Goal: Task Accomplishment & Management: Complete application form

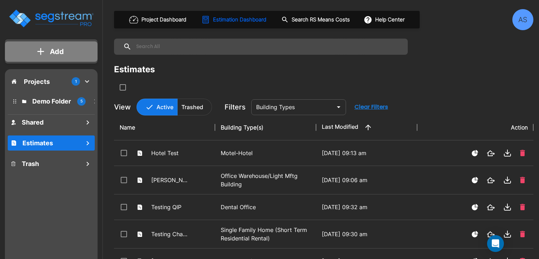
click at [53, 48] on p "Add" at bounding box center [57, 51] width 14 height 11
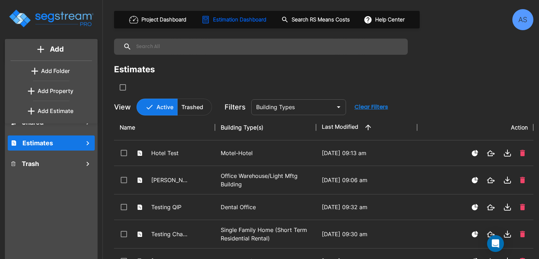
click at [51, 92] on p "Add Property" at bounding box center [56, 91] width 36 height 8
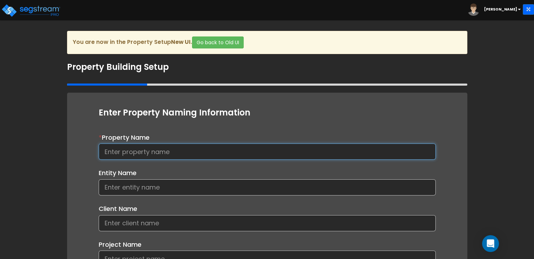
click at [179, 150] on input at bounding box center [267, 152] width 337 height 16
type input "ElevenTen Systems"
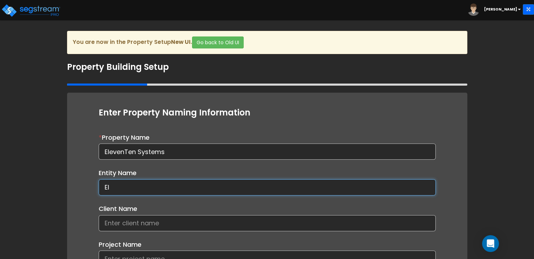
type input "E"
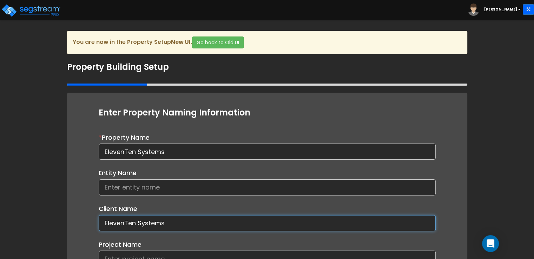
type input "ElevenTen Systems"
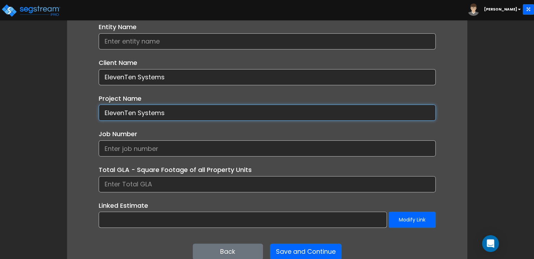
scroll to position [125, 0]
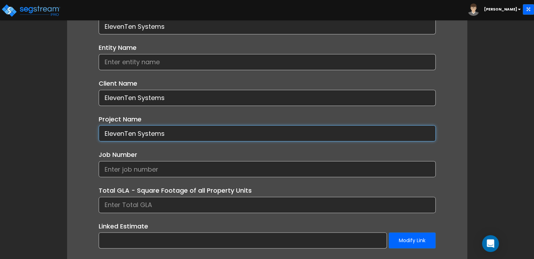
type input "ElevenTen Systems"
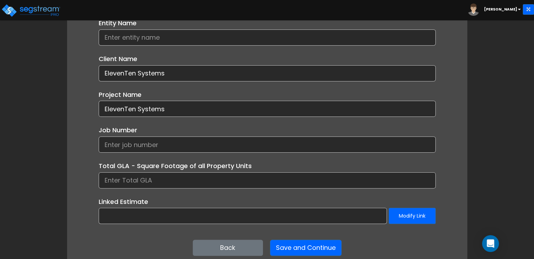
scroll to position [160, 0]
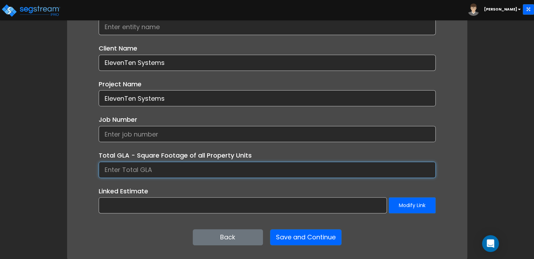
click at [142, 168] on input at bounding box center [267, 170] width 337 height 16
type input "41,628"
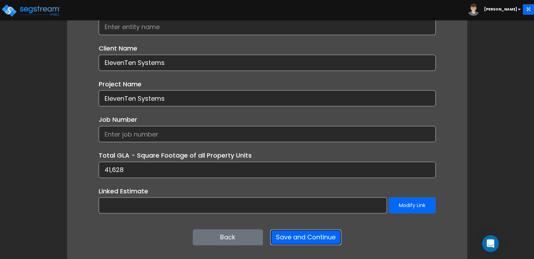
click at [316, 239] on button "Save and Continue" at bounding box center [306, 237] width 72 height 16
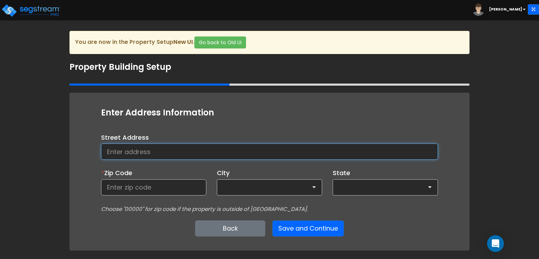
click at [145, 152] on input at bounding box center [269, 152] width 337 height 16
type input "[STREET_ADDRESS]"
click at [142, 185] on input at bounding box center [153, 187] width 105 height 16
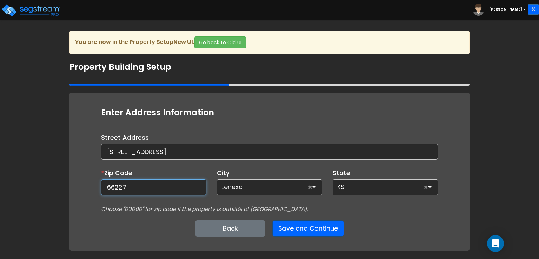
type input "66227"
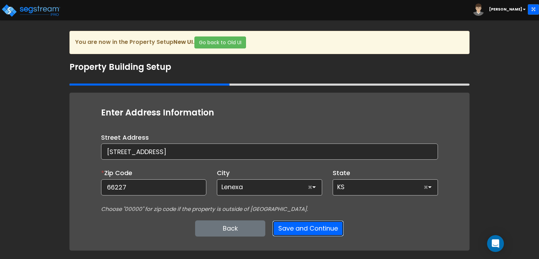
click at [308, 229] on button "Save and Continue" at bounding box center [308, 228] width 72 height 16
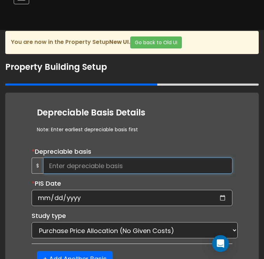
click at [104, 167] on input at bounding box center [137, 166] width 189 height 16
type input "3,025,867.28"
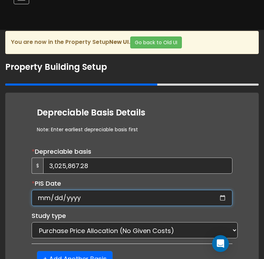
click at [45, 197] on input "date" at bounding box center [132, 198] width 201 height 16
type input "2023-07-01"
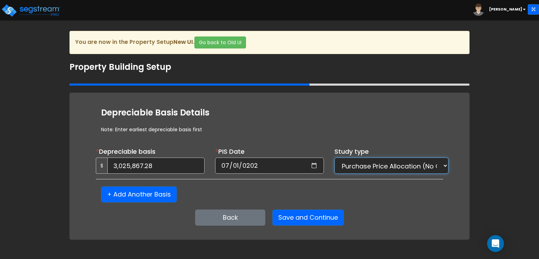
click at [444, 170] on select "Purchase Price Allocation (No Given Costs) New Construction / Reno / TI's (Give…" at bounding box center [391, 166] width 114 height 16
click at [334, 158] on select "Purchase Price Allocation (No Given Costs) New Construction / Reno / TI's (Give…" at bounding box center [391, 166] width 114 height 16
click at [331, 216] on button "Save and Continue" at bounding box center [308, 218] width 72 height 16
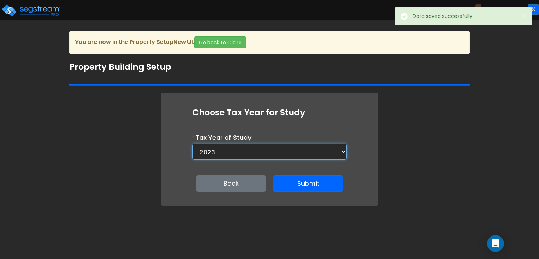
click at [318, 154] on select "2026 2025 2024 2023" at bounding box center [269, 152] width 154 height 16
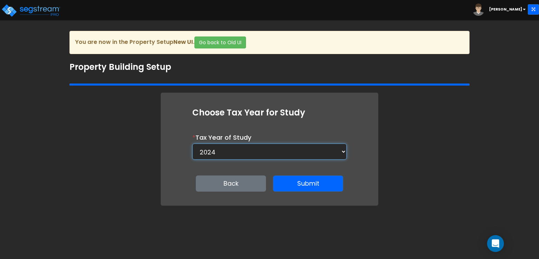
click at [192, 144] on select "2026 2025 2024 2023" at bounding box center [269, 152] width 154 height 16
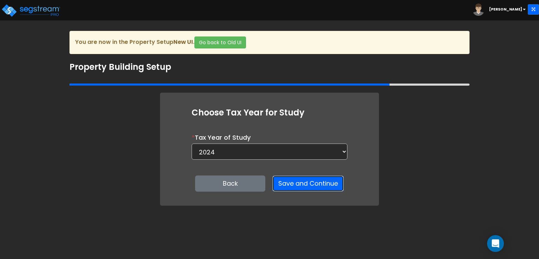
click at [294, 180] on button "Save and Continue" at bounding box center [308, 183] width 72 height 16
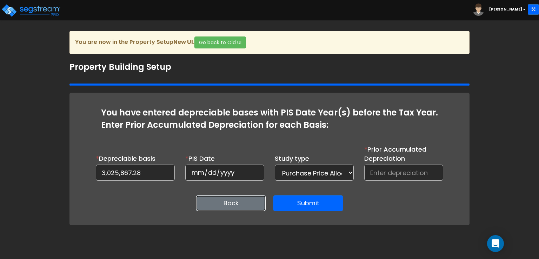
click at [241, 201] on button "Back" at bounding box center [231, 203] width 70 height 16
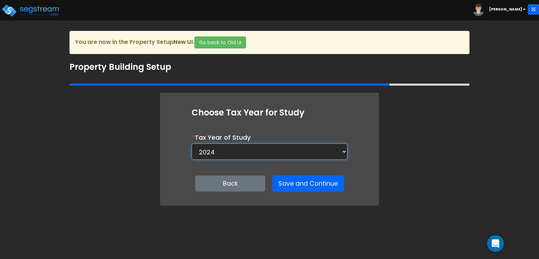
click at [270, 155] on select "2026 2025 2024 2023" at bounding box center [270, 152] width 156 height 16
select select "2023"
click at [192, 144] on select "2026 2025 2024 2023" at bounding box center [270, 152] width 156 height 16
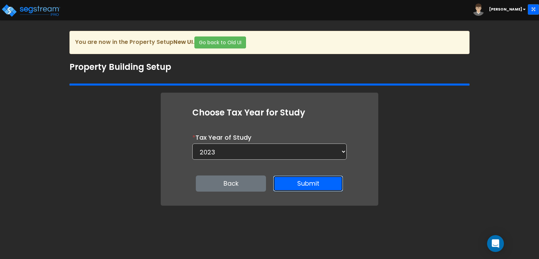
click at [289, 184] on button "Submit" at bounding box center [308, 183] width 70 height 16
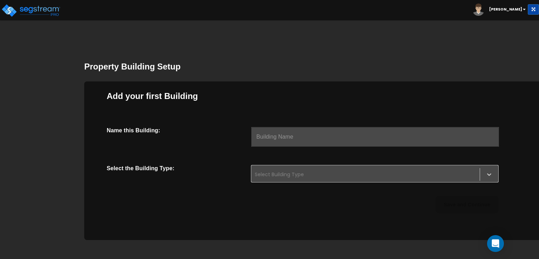
click at [314, 132] on input "text" at bounding box center [375, 137] width 248 height 20
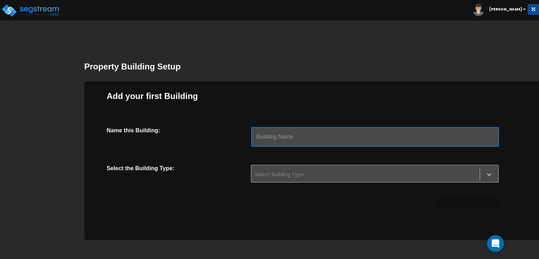
type input "Main"
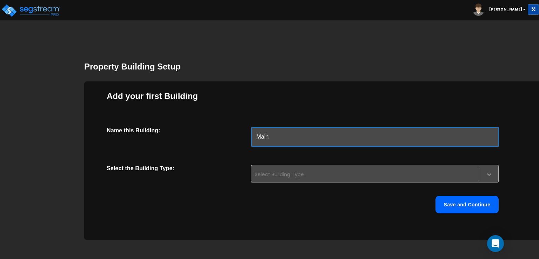
click at [487, 175] on icon at bounding box center [489, 174] width 7 height 7
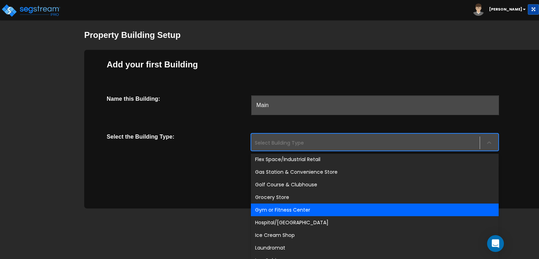
scroll to position [246, 0]
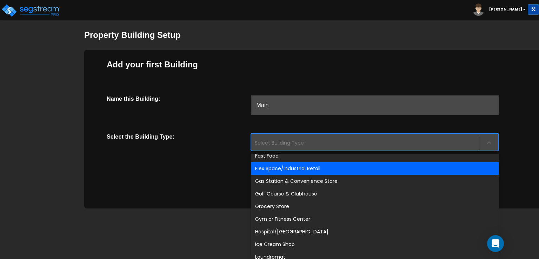
click at [323, 168] on div "Flex Space/Industrial Retail" at bounding box center [375, 168] width 248 height 13
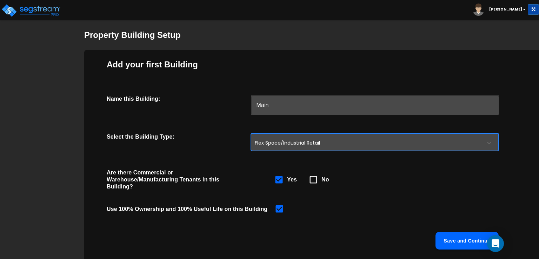
click at [314, 180] on icon at bounding box center [314, 180] width 10 height 10
checkbox input "false"
checkbox input "true"
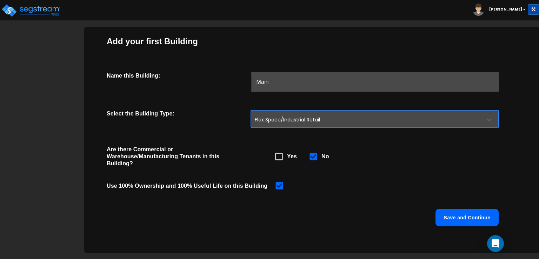
scroll to position [67, 0]
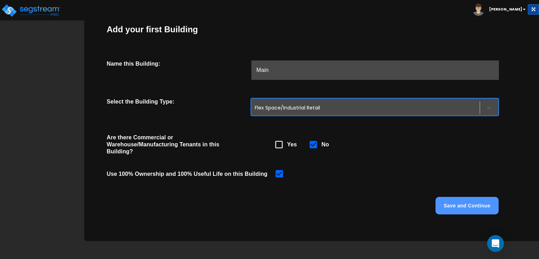
click at [466, 204] on button "Save and Continue" at bounding box center [467, 206] width 63 height 18
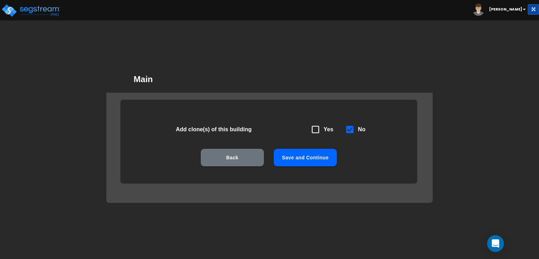
click at [322, 161] on button "Save and Continue" at bounding box center [305, 158] width 63 height 18
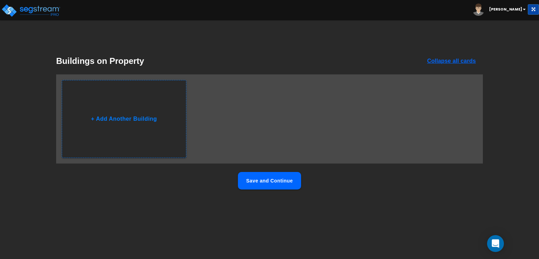
scroll to position [0, 0]
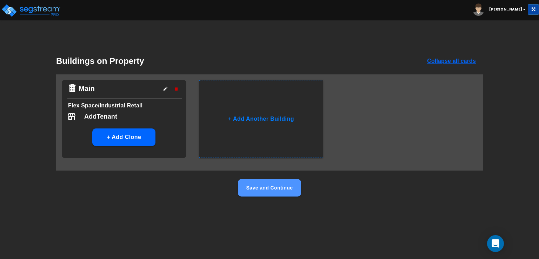
click at [278, 187] on button "Save and Continue" at bounding box center [269, 188] width 63 height 18
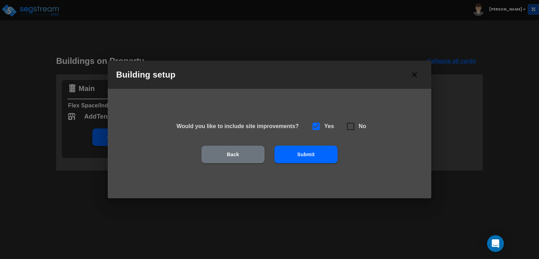
click at [294, 155] on button "Submit" at bounding box center [305, 155] width 63 height 18
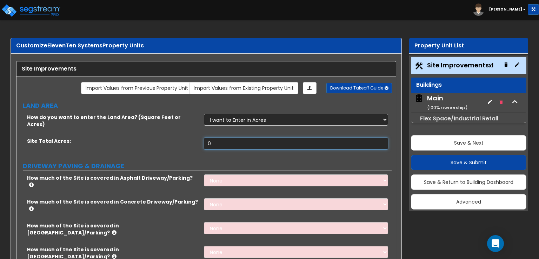
click at [224, 139] on input "0" at bounding box center [296, 144] width 184 height 12
type input "12.54"
click at [125, 180] on div "How much of the Site is covered in Asphalt Driveway/Parking? None I want to Ent…" at bounding box center [203, 186] width 375 height 24
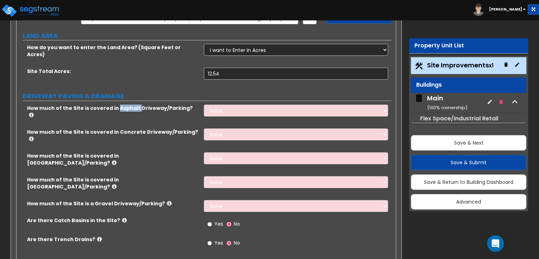
scroll to position [70, 0]
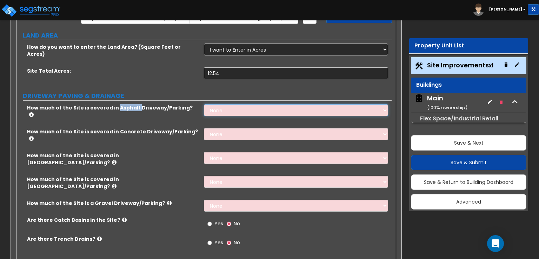
click at [212, 104] on select "None I want to Enter an Approximate Percentage I want to Enter the Square Foota…" at bounding box center [296, 110] width 184 height 12
select select "2"
click at [204, 104] on select "None I want to Enter an Approximate Percentage I want to Enter the Square Foota…" at bounding box center [296, 110] width 184 height 12
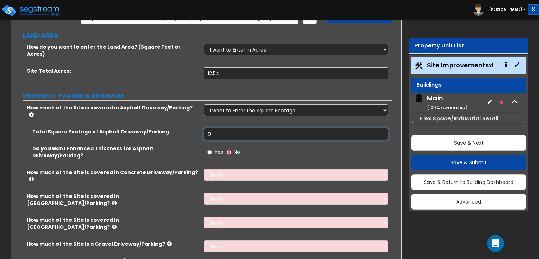
click at [227, 128] on input "0" at bounding box center [296, 134] width 184 height 12
drag, startPoint x: 227, startPoint y: 118, endPoint x: 208, endPoint y: 118, distance: 18.6
click at [208, 128] on input "0" at bounding box center [296, 134] width 184 height 12
type input "13,071"
click at [222, 169] on select "None I want to Enter an Approximate Percentage I want to Enter the Square Foota…" at bounding box center [296, 175] width 184 height 12
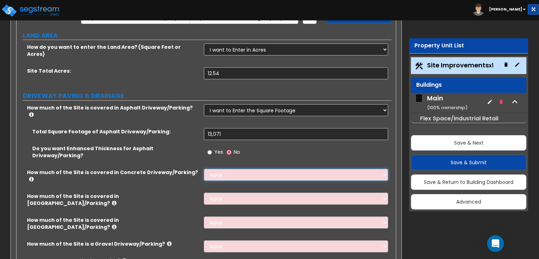
select select "2"
click at [204, 169] on select "None I want to Enter an Approximate Percentage I want to Enter the Square Foota…" at bounding box center [296, 175] width 184 height 12
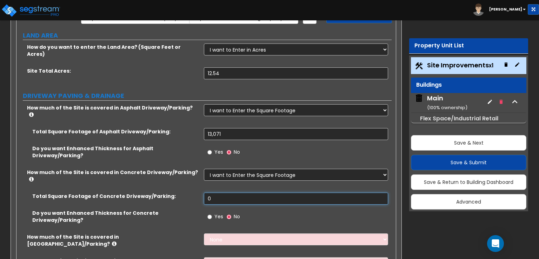
click at [229, 193] on input "0" at bounding box center [296, 199] width 184 height 12
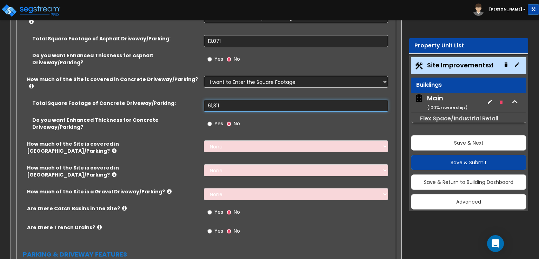
scroll to position [175, 0]
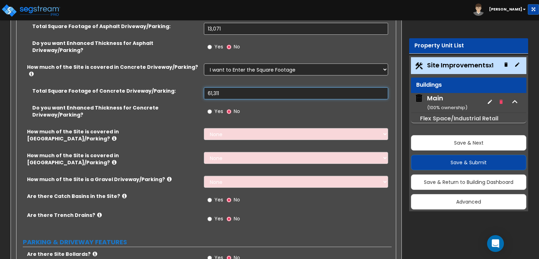
type input "61,311"
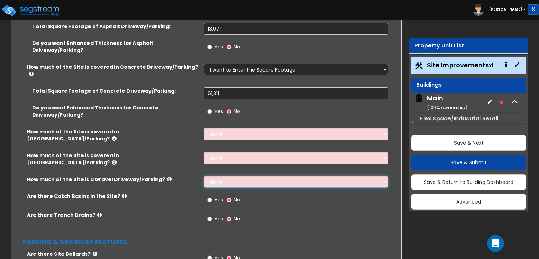
click at [236, 176] on select "None I want to Enter an Approximate Percentage I want to Enter the Square Foota…" at bounding box center [296, 182] width 184 height 12
select select "2"
click at [204, 176] on select "None I want to Enter an Approximate Percentage I want to Enter the Square Foota…" at bounding box center [296, 182] width 184 height 12
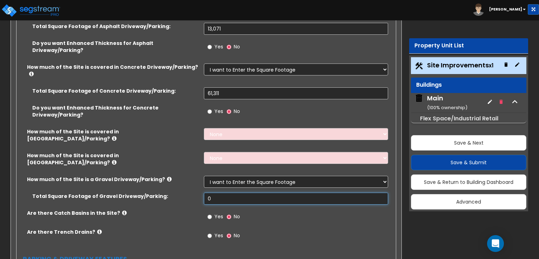
click at [241, 193] on input "0" at bounding box center [296, 199] width 184 height 12
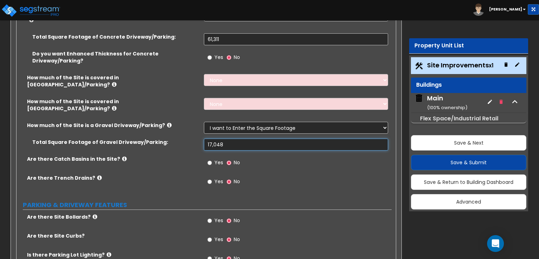
scroll to position [246, 0]
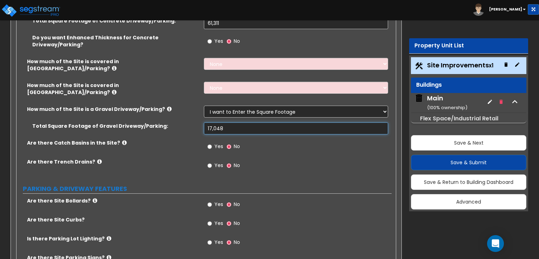
type input "17,048"
click at [211, 143] on input "Yes" at bounding box center [209, 147] width 5 height 8
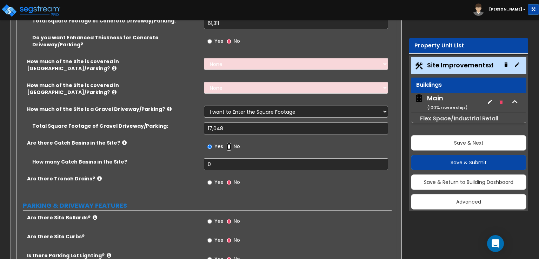
click at [230, 143] on input "No" at bounding box center [229, 147] width 5 height 8
radio input "false"
radio input "true"
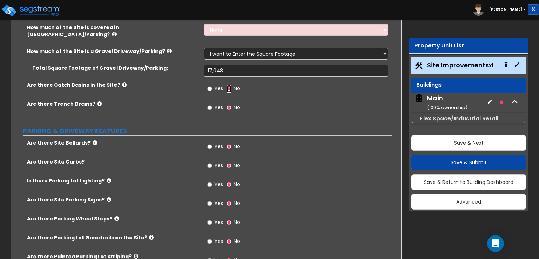
scroll to position [316, 0]
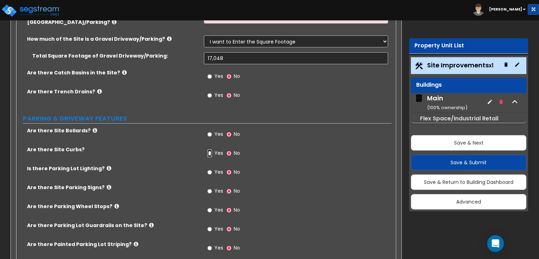
click at [210, 150] on input "Yes" at bounding box center [209, 154] width 5 height 8
radio input "true"
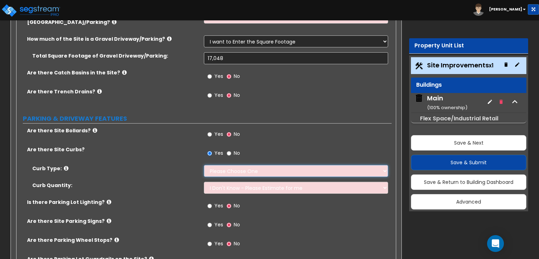
click at [219, 165] on select "Please Choose One Curb (Only) Curb & Gutter Asphalt Berm" at bounding box center [296, 171] width 184 height 12
select select "2"
click at [204, 165] on select "Please Choose One Curb (Only) Curb & Gutter Asphalt Berm" at bounding box center [296, 171] width 184 height 12
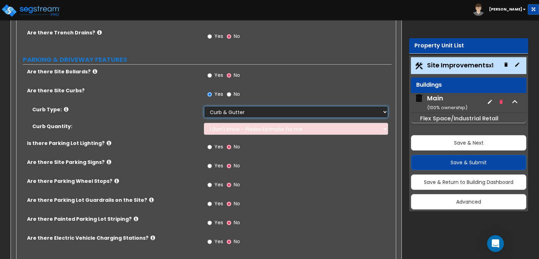
scroll to position [386, 0]
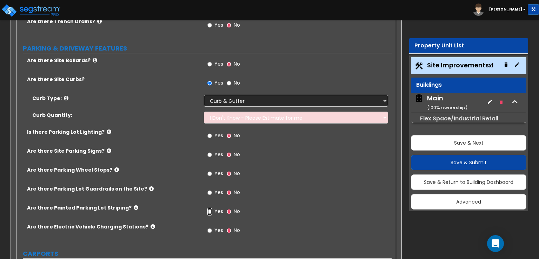
click at [211, 208] on input "Yes" at bounding box center [209, 212] width 5 height 8
radio input "true"
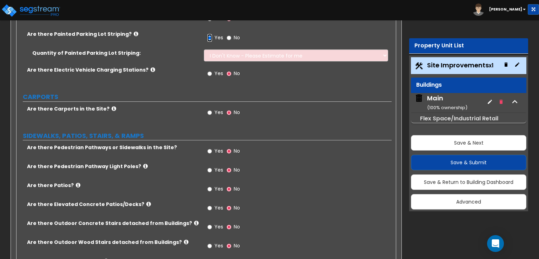
scroll to position [562, 0]
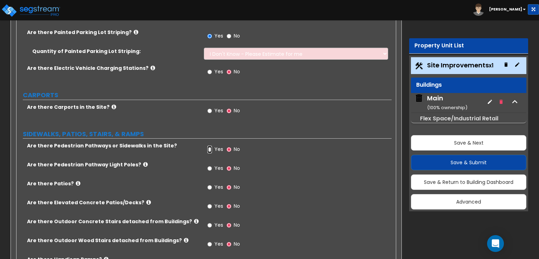
click at [211, 146] on input "Yes" at bounding box center [209, 150] width 5 height 8
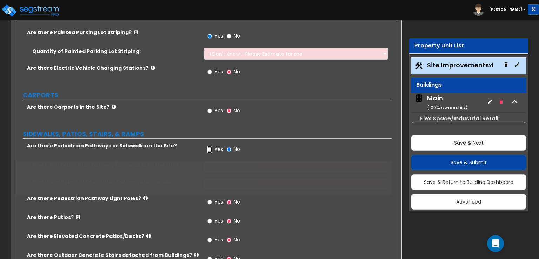
radio input "true"
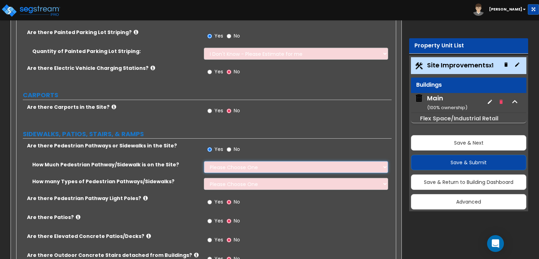
click at [226, 161] on select "Please Choose One I Don't Know, Please Estimate For Me Enter Linear Footage" at bounding box center [296, 167] width 184 height 12
select select "1"
click at [204, 161] on select "Please Choose One I Don't Know, Please Estimate For Me Enter Linear Footage" at bounding box center [296, 167] width 184 height 12
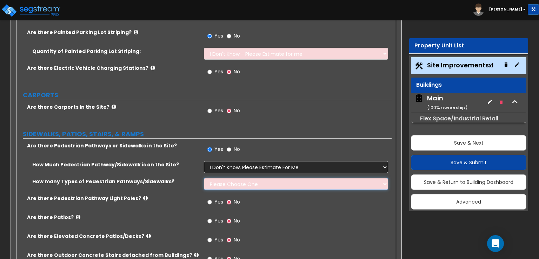
click at [232, 178] on select "Please Choose One 1 2 3" at bounding box center [296, 184] width 184 height 12
select select "1"
click at [204, 178] on select "Please Choose One 1 2 3" at bounding box center [296, 184] width 184 height 12
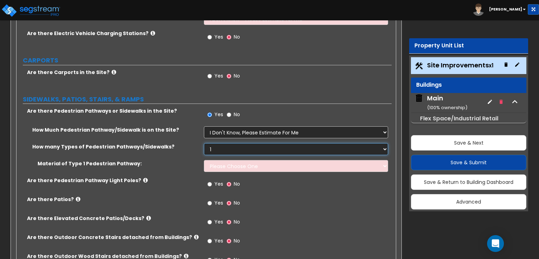
scroll to position [597, 0]
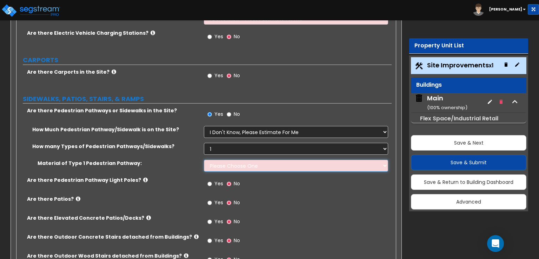
click at [213, 160] on select "Please Choose One Bare Concrete Stamped Concrete Brick Pavers Stone Pavers Wood…" at bounding box center [296, 166] width 184 height 12
select select "1"
click at [204, 160] on select "Please Choose One Bare Concrete Stamped Concrete Brick Pavers Stone Pavers Wood…" at bounding box center [296, 166] width 184 height 12
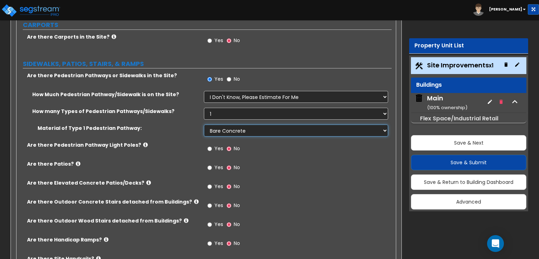
scroll to position [667, 0]
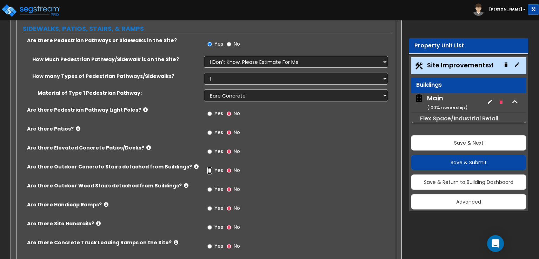
click at [211, 167] on input "Yes" at bounding box center [209, 171] width 5 height 8
radio input "true"
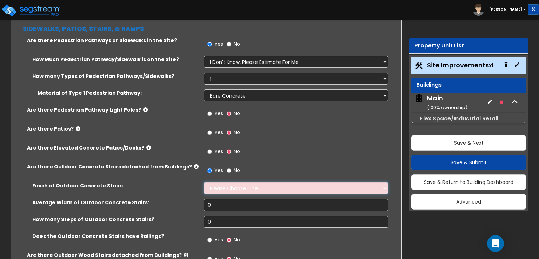
click at [211, 182] on select "Please Choose One Bare Concrete Exposed Aggregate Brick Paved Stone Paved" at bounding box center [296, 188] width 184 height 12
select select "1"
click at [204, 182] on select "Please Choose One Bare Concrete Exposed Aggregate Brick Paved Stone Paved" at bounding box center [296, 188] width 184 height 12
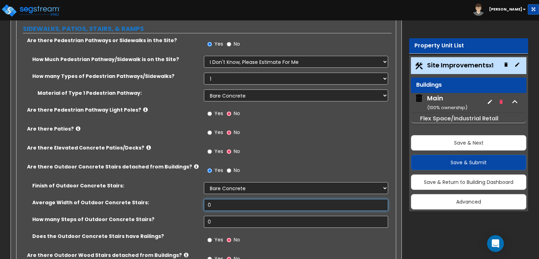
drag, startPoint x: 219, startPoint y: 159, endPoint x: 205, endPoint y: 158, distance: 14.1
click at [205, 199] on input "0" at bounding box center [296, 205] width 184 height 12
type input "3"
click at [216, 216] on input "0" at bounding box center [296, 222] width 184 height 12
click at [230, 167] on input "No" at bounding box center [229, 171] width 5 height 8
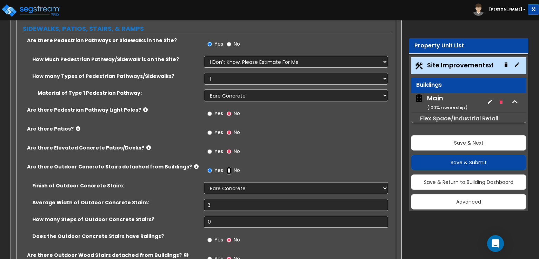
radio input "false"
radio input "true"
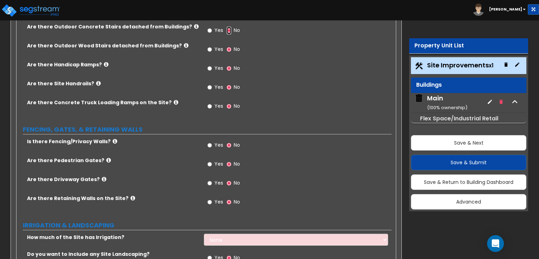
scroll to position [807, 0]
click at [210, 141] on input "Yes" at bounding box center [209, 145] width 5 height 8
radio input "true"
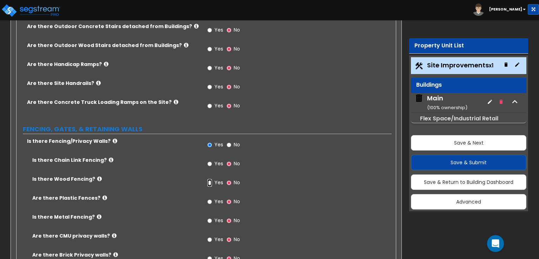
click at [210, 179] on input "Yes" at bounding box center [209, 183] width 5 height 8
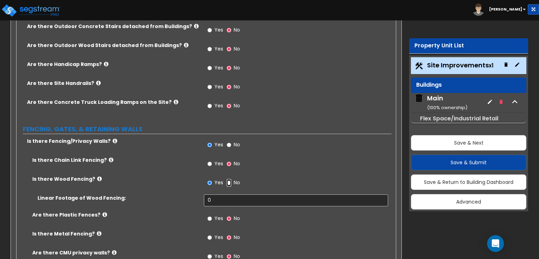
click at [228, 179] on input "No" at bounding box center [229, 183] width 5 height 8
radio input "false"
radio input "true"
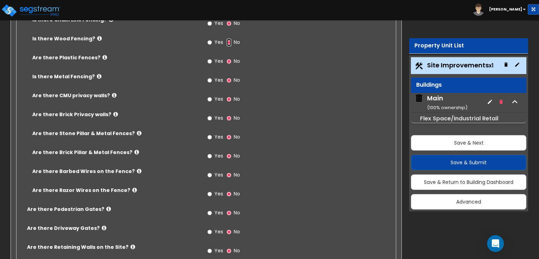
scroll to position [983, 0]
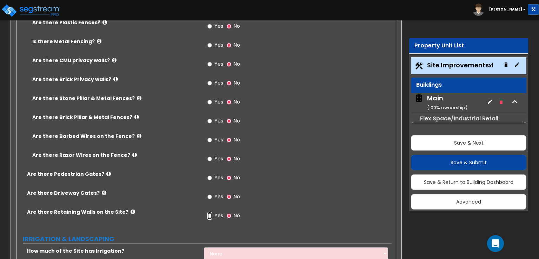
click at [210, 212] on input "Yes" at bounding box center [209, 216] width 5 height 8
radio input "true"
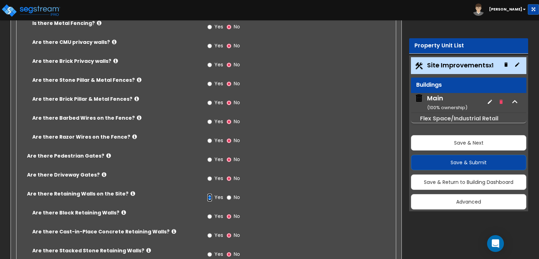
scroll to position [1018, 0]
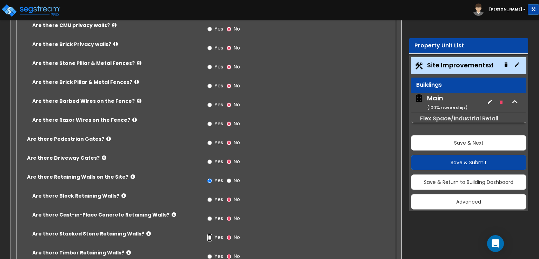
click at [210, 234] on input "Yes" at bounding box center [209, 238] width 5 height 8
radio input "true"
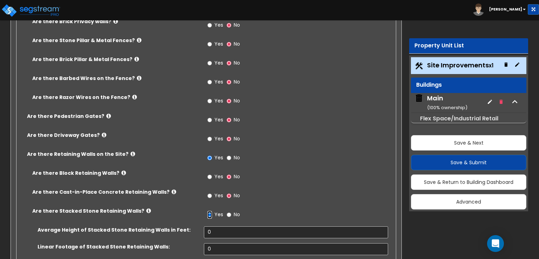
scroll to position [1053, 0]
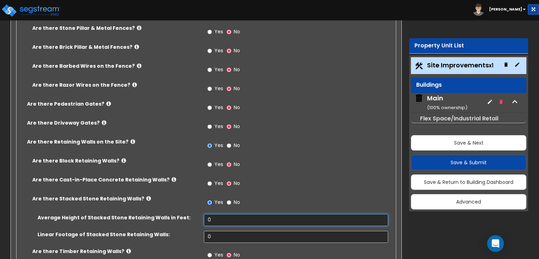
drag, startPoint x: 241, startPoint y: 171, endPoint x: 235, endPoint y: 172, distance: 6.3
click at [235, 214] on input "0" at bounding box center [296, 220] width 184 height 12
drag, startPoint x: 232, startPoint y: 172, endPoint x: 189, endPoint y: 173, distance: 43.6
click at [189, 214] on div "Average Height of Stacked Stone Retaining Walls in Feet: 0" at bounding box center [203, 222] width 375 height 17
type input "2"
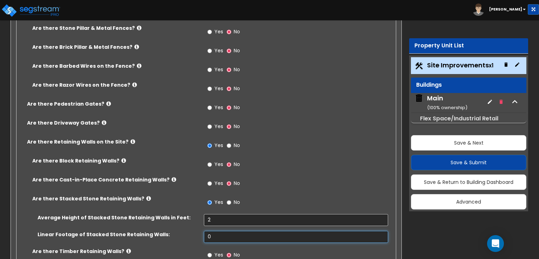
drag, startPoint x: 226, startPoint y: 192, endPoint x: 199, endPoint y: 193, distance: 27.0
click at [199, 231] on div "Linear Footage of Stacked Stone Retaining Walls: 0" at bounding box center [203, 239] width 375 height 17
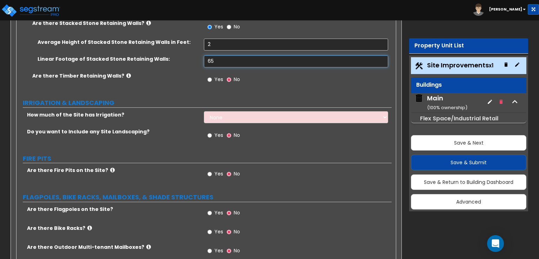
scroll to position [1264, 0]
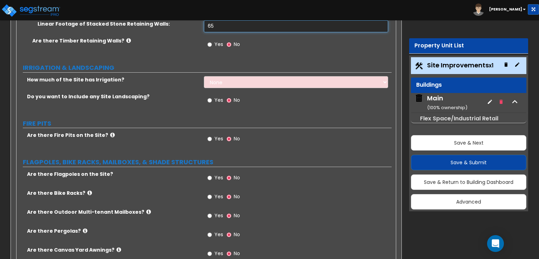
type input "65"
click at [211, 174] on input "Yes" at bounding box center [209, 178] width 5 height 8
radio input "true"
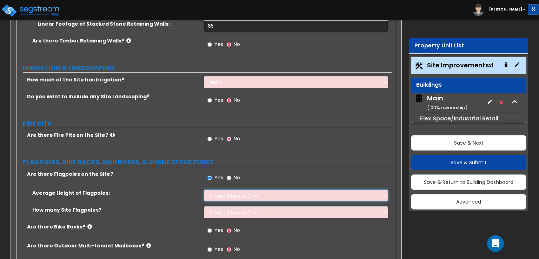
click at [215, 190] on select "Please Choose One 20 ft 59 ft 70 ft 100 ft" at bounding box center [296, 196] width 184 height 12
select select "1"
click at [204, 190] on select "Please Choose One 20 ft 59 ft 70 ft 100 ft" at bounding box center [296, 196] width 184 height 12
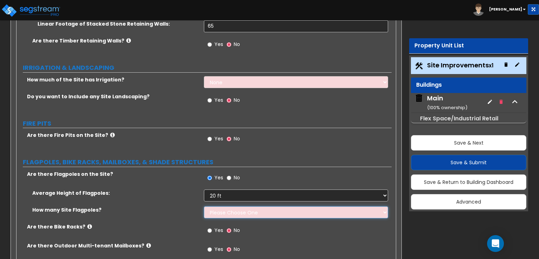
click at [223, 206] on select "Please Choose One 1 2 3 4 5" at bounding box center [296, 212] width 184 height 12
select select "1"
click at [204, 206] on select "Please Choose One 1 2 3 4 5" at bounding box center [296, 212] width 184 height 12
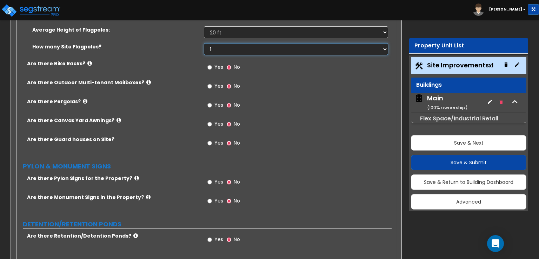
scroll to position [1439, 0]
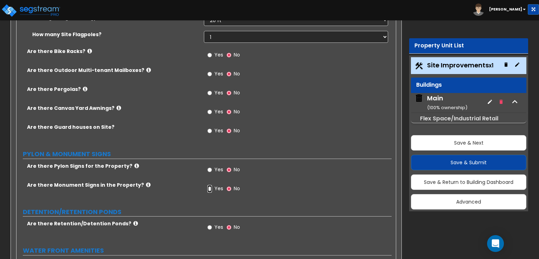
click at [209, 185] on input "Yes" at bounding box center [209, 189] width 5 height 8
radio input "true"
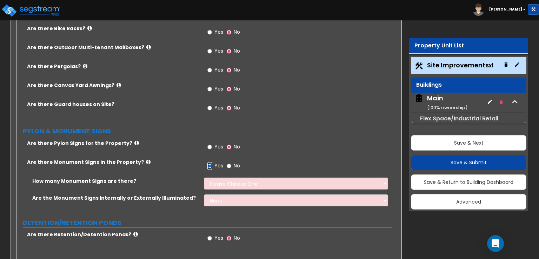
scroll to position [1474, 0]
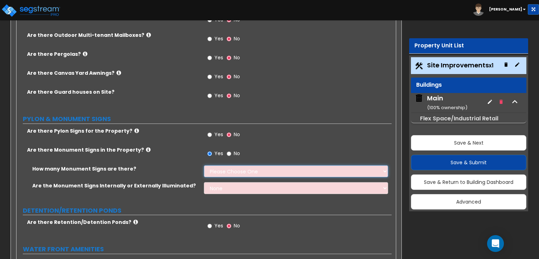
click at [212, 165] on select "Please Choose One 1 2 3" at bounding box center [296, 171] width 184 height 12
select select "1"
click at [204, 165] on select "Please Choose One 1 2 3" at bounding box center [296, 171] width 184 height 12
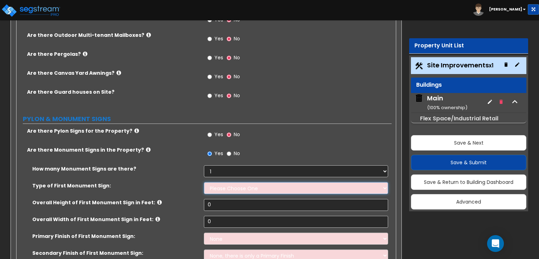
click at [211, 182] on select "Please Choose One Flat Signboard on top of a Base Flat Signboard attached to a …" at bounding box center [296, 188] width 184 height 12
select select "1"
click at [204, 182] on select "Please Choose One Flat Signboard on top of a Base Flat Signboard attached to a …" at bounding box center [296, 188] width 184 height 12
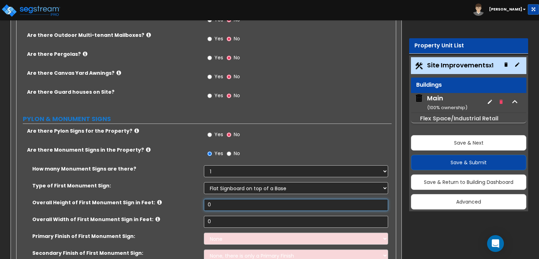
click at [220, 199] on input "0" at bounding box center [296, 205] width 184 height 12
type input "8"
drag, startPoint x: 213, startPoint y: 173, endPoint x: 190, endPoint y: 175, distance: 23.6
click at [190, 216] on div "Overall Width of First Monument Sign in Feet: 0" at bounding box center [203, 224] width 375 height 17
type input "10"
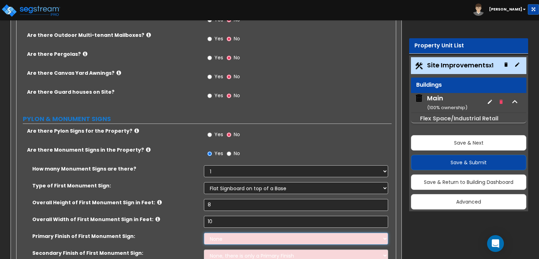
click at [220, 233] on select "None Paint/Stucco Finish Brick Finish Stone Finish Metal Composite Finish Vinyl…" at bounding box center [296, 239] width 184 height 12
select select "3"
click at [204, 233] on select "None Paint/Stucco Finish Brick Finish Stone Finish Metal Composite Finish Vinyl…" at bounding box center [296, 239] width 184 height 12
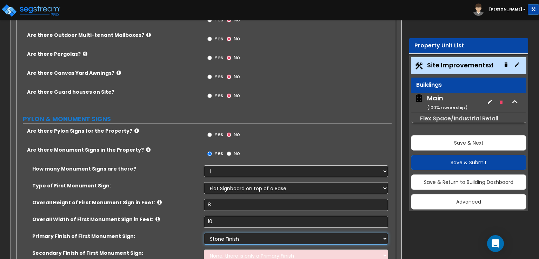
scroll to position [1509, 0]
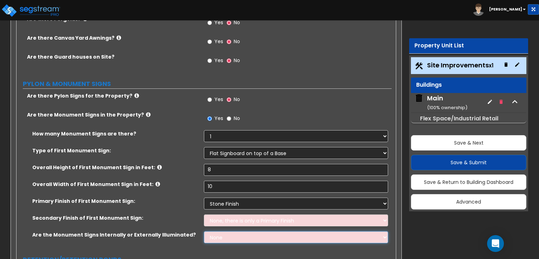
click at [209, 231] on select "None Internally Illuminated Externally Illuminated" at bounding box center [296, 237] width 184 height 12
select select "1"
click at [204, 231] on select "None Internally Illuminated Externally Illuminated" at bounding box center [296, 237] width 184 height 12
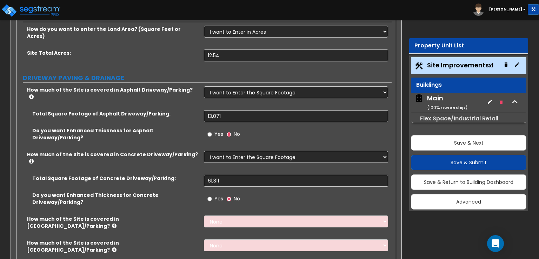
scroll to position [0, 0]
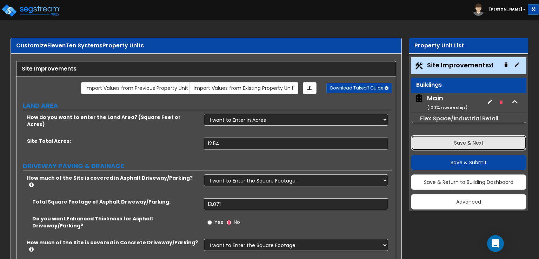
click at [455, 142] on button "Save & Next" at bounding box center [468, 142] width 115 height 15
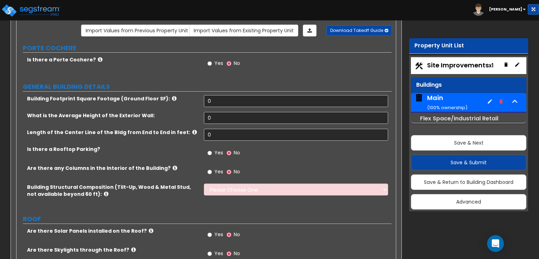
scroll to position [70, 0]
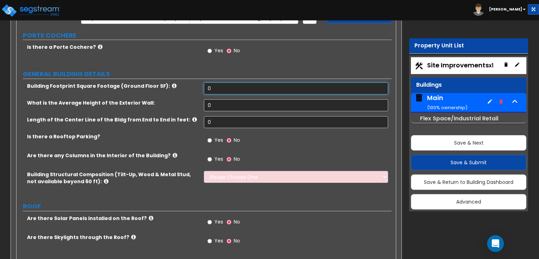
click at [237, 86] on input "0" at bounding box center [296, 88] width 184 height 12
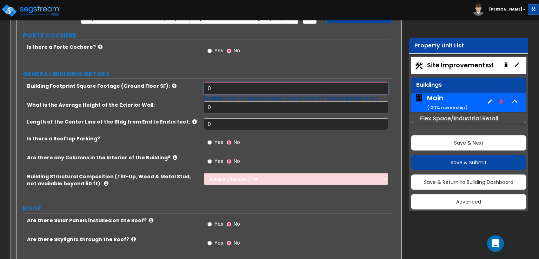
drag, startPoint x: 216, startPoint y: 85, endPoint x: 192, endPoint y: 87, distance: 24.7
click at [192, 87] on div "Building Footprint Square Footage (Ground Floor SF): 0 Building Footprint Squar…" at bounding box center [203, 91] width 375 height 19
type input "41,628"
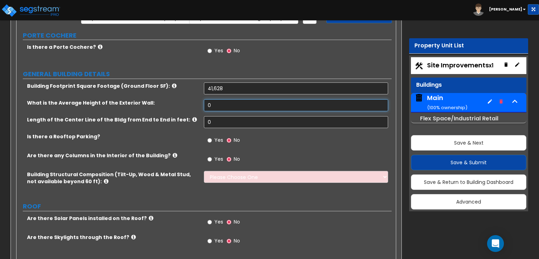
drag, startPoint x: 222, startPoint y: 105, endPoint x: 190, endPoint y: 107, distance: 31.6
click at [190, 107] on div "What is the Average Height of the Exterior Wall: 0" at bounding box center [203, 107] width 375 height 17
type input "20"
click at [223, 124] on input "0" at bounding box center [296, 122] width 184 height 12
drag, startPoint x: 223, startPoint y: 124, endPoint x: 179, endPoint y: 120, distance: 44.4
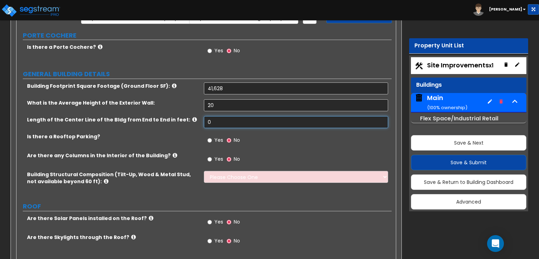
click at [179, 120] on div "Length of the Center Line of the Bldg from End to End in feet: 0" at bounding box center [203, 124] width 375 height 17
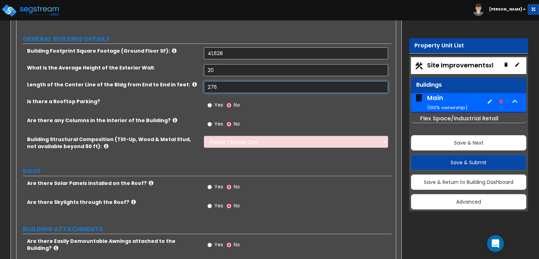
type input "276"
click at [208, 122] on input "Yes" at bounding box center [209, 124] width 5 height 8
radio input "true"
click at [229, 144] on select "Please Choose One Pre-Engineered Metal Building Tilt-up Wall Construction Reinf…" at bounding box center [296, 142] width 184 height 12
select select "1"
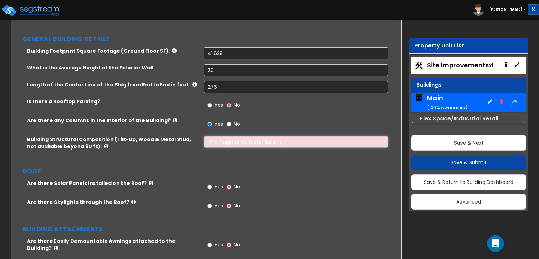
click at [204, 136] on select "Please Choose One Pre-Engineered Metal Building Tilt-up Wall Construction Reinf…" at bounding box center [296, 142] width 184 height 12
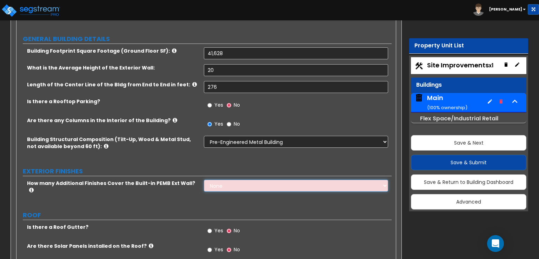
click at [220, 184] on select "None 1 2 3" at bounding box center [296, 186] width 184 height 12
click at [204, 180] on select "None 1 2 3" at bounding box center [296, 186] width 184 height 12
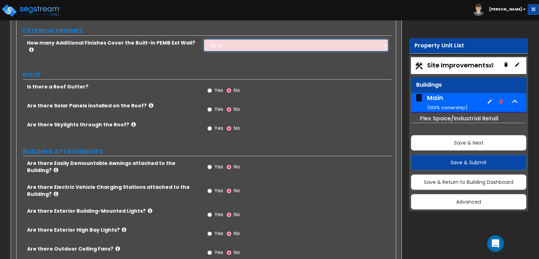
scroll to position [281, 0]
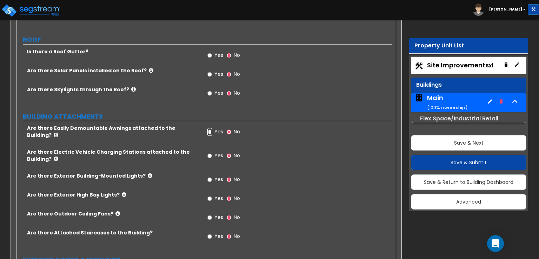
click at [209, 128] on input "Yes" at bounding box center [209, 132] width 5 height 8
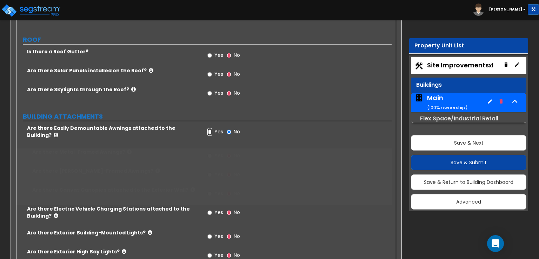
radio input "true"
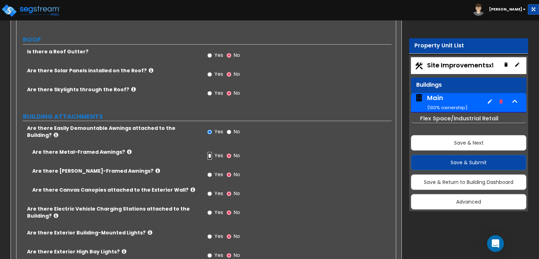
click at [210, 152] on input "Yes" at bounding box center [209, 156] width 5 height 8
radio input "true"
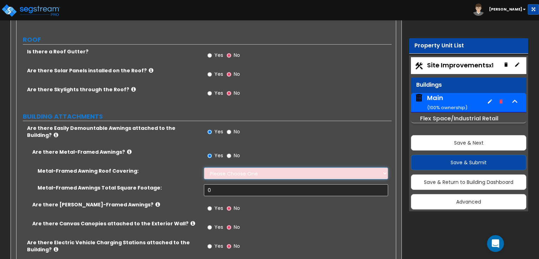
click at [219, 167] on select "Please Choose One Plastic Metal Glass" at bounding box center [296, 173] width 184 height 12
select select "2"
click at [204, 167] on select "Please Choose One Plastic Metal Glass" at bounding box center [296, 173] width 184 height 12
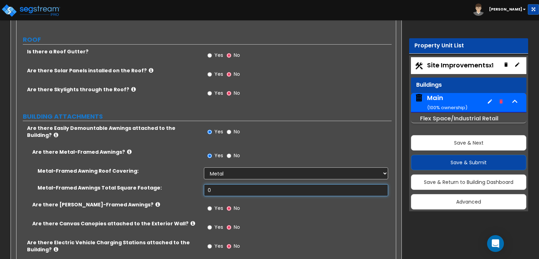
drag, startPoint x: 232, startPoint y: 180, endPoint x: 187, endPoint y: 183, distance: 45.0
click at [187, 184] on div "Metal-Framed Awnings Total Square Footage: 0" at bounding box center [203, 192] width 375 height 17
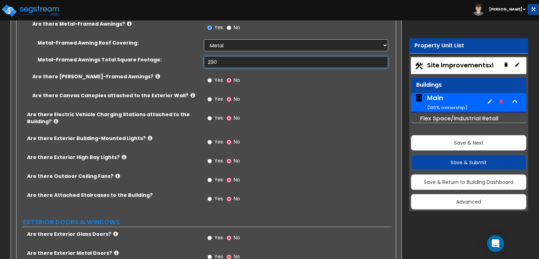
scroll to position [421, 0]
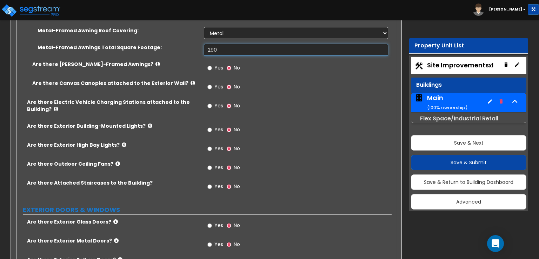
type input "290"
click at [210, 126] on input "Yes" at bounding box center [209, 130] width 5 height 8
radio input "true"
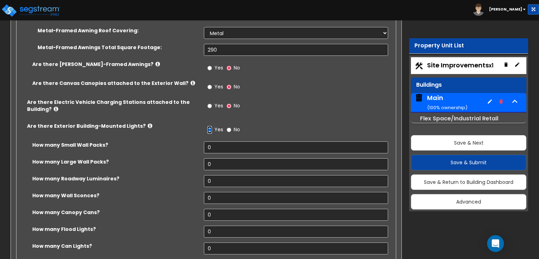
scroll to position [456, 0]
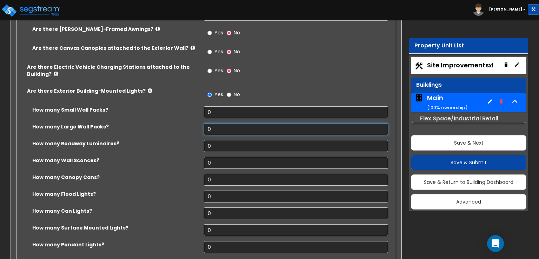
click at [204, 123] on div "How many Large Wall Packs? 0" at bounding box center [203, 131] width 375 height 17
type input "2"
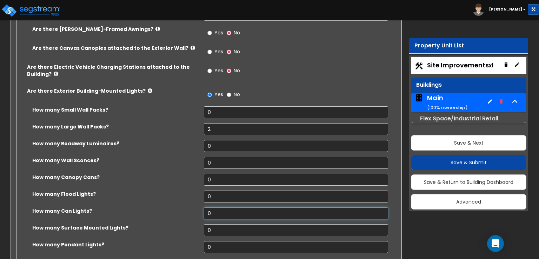
drag, startPoint x: 212, startPoint y: 200, endPoint x: 205, endPoint y: 200, distance: 7.4
click at [205, 207] on input "0" at bounding box center [296, 213] width 184 height 12
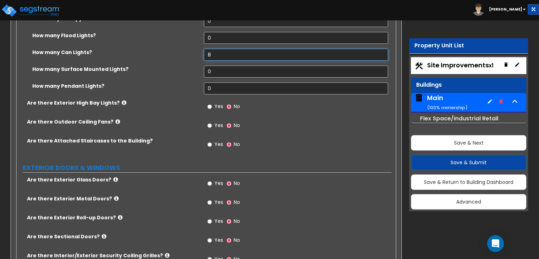
scroll to position [632, 0]
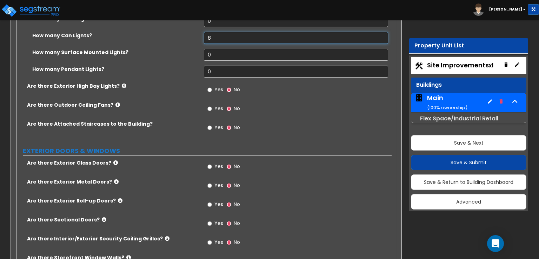
type input "8"
click at [209, 182] on input "Yes" at bounding box center [209, 186] width 5 height 8
radio input "true"
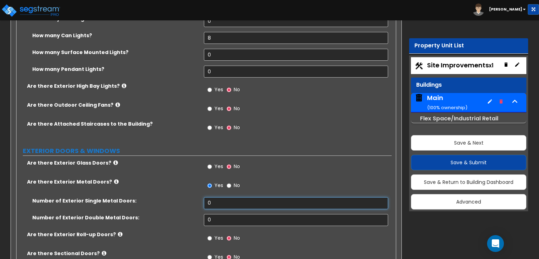
drag, startPoint x: 227, startPoint y: 191, endPoint x: 176, endPoint y: 194, distance: 51.7
click at [177, 197] on div "Number of Exterior Single Metal Doors: 0" at bounding box center [203, 205] width 375 height 17
type input "4"
drag, startPoint x: 213, startPoint y: 208, endPoint x: 193, endPoint y: 206, distance: 20.5
click at [193, 214] on div "Number of Exterior Double Metal Doors: 0" at bounding box center [203, 222] width 375 height 17
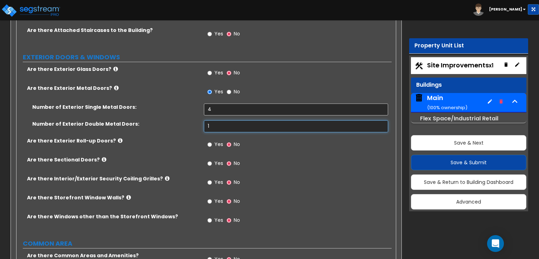
scroll to position [737, 0]
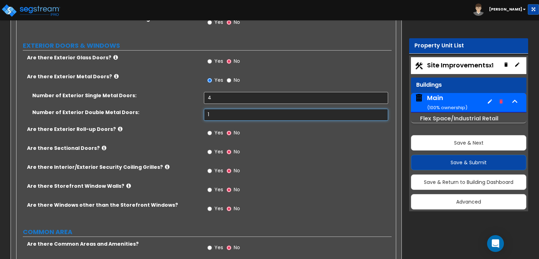
type input "1"
click at [211, 148] on input "Yes" at bounding box center [209, 152] width 5 height 8
radio input "true"
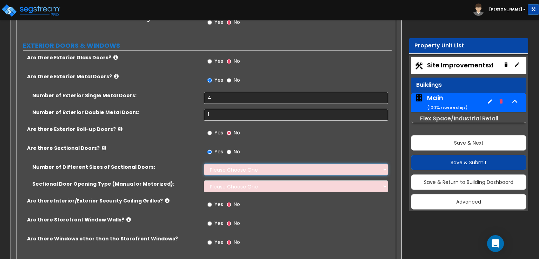
click at [216, 164] on select "Please Choose One 1 2 3" at bounding box center [296, 170] width 184 height 12
select select "1"
click at [204, 164] on select "Please Choose One 1 2 3" at bounding box center [296, 170] width 184 height 12
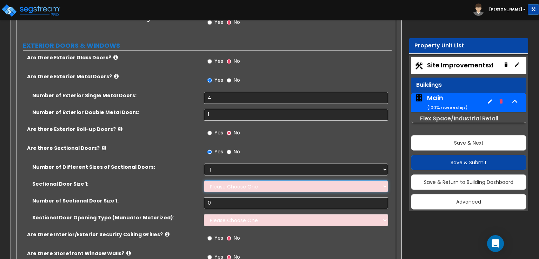
click at [218, 180] on select "Please Choose One 8' x 8' 10' x 10' 12' x 12' 20' x 14'" at bounding box center [296, 186] width 184 height 12
select select "2"
click at [204, 180] on select "Please Choose One 8' x 8' 10' x 10' 12' x 12' 20' x 14'" at bounding box center [296, 186] width 184 height 12
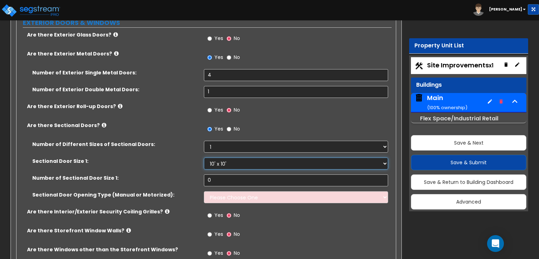
scroll to position [772, 0]
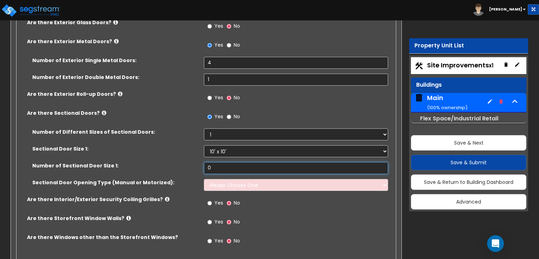
drag, startPoint x: 215, startPoint y: 153, endPoint x: 192, endPoint y: 152, distance: 22.8
click at [192, 162] on div "Number of Sectional Door Size 1: 0" at bounding box center [203, 170] width 375 height 17
type input "4"
click at [214, 179] on select "Please Choose One All Manual All Motorized Some are Motorized" at bounding box center [296, 185] width 184 height 12
select select "2"
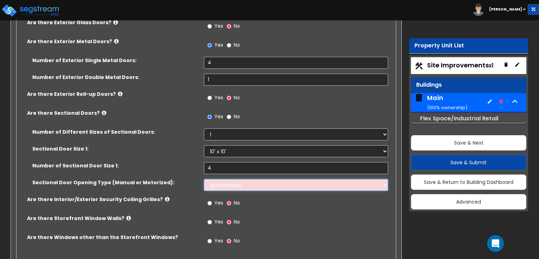
click at [204, 179] on select "Please Choose One All Manual All Motorized Some are Motorized" at bounding box center [296, 185] width 184 height 12
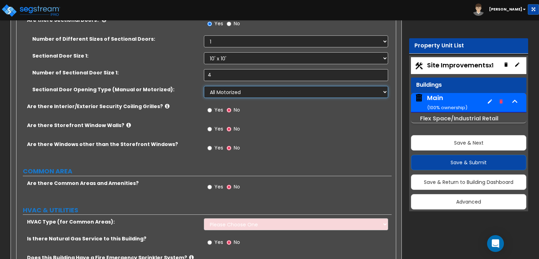
scroll to position [877, 0]
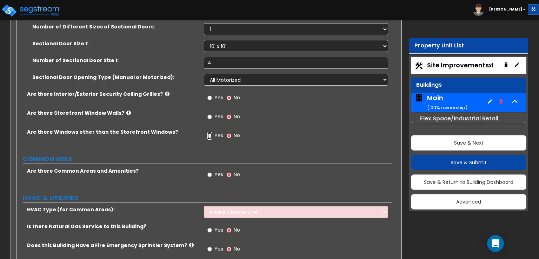
click at [208, 132] on input "Yes" at bounding box center [209, 136] width 5 height 8
radio input "true"
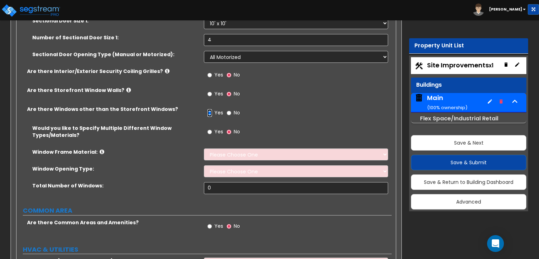
scroll to position [913, 0]
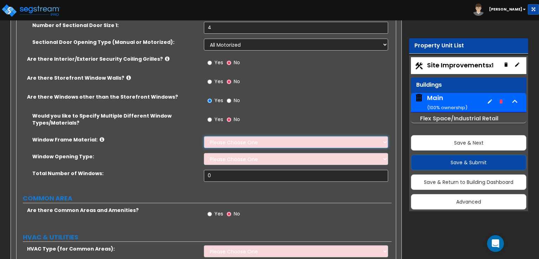
click at [224, 136] on select "Please Choose One Vinyl Aluminum Wood" at bounding box center [296, 142] width 184 height 12
select select "1"
click at [204, 136] on select "Please Choose One Vinyl Aluminum Wood" at bounding box center [296, 142] width 184 height 12
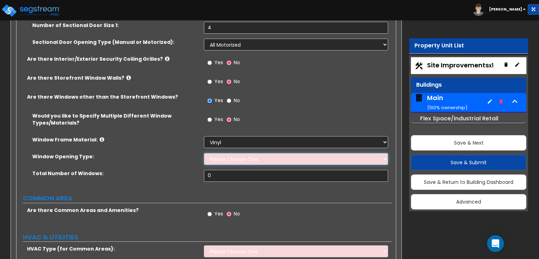
click at [223, 153] on select "Please Choose One Sliding Window Fixed/Picture Window Awning Window Swing/Casem…" at bounding box center [296, 159] width 184 height 12
select select "4"
click at [204, 153] on select "Please Choose One Sliding Window Fixed/Picture Window Awning Window Swing/Casem…" at bounding box center [296, 159] width 184 height 12
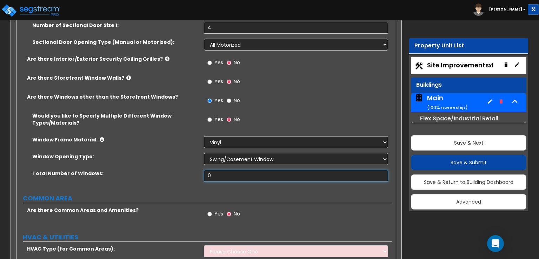
click at [226, 170] on input "0" at bounding box center [296, 176] width 184 height 12
drag, startPoint x: 212, startPoint y: 162, endPoint x: 198, endPoint y: 162, distance: 14.4
click at [198, 170] on div "Total Number of Windows: 0" at bounding box center [203, 178] width 375 height 17
click at [223, 136] on select "Please Choose One Vinyl Aluminum Wood" at bounding box center [296, 142] width 184 height 12
select select "2"
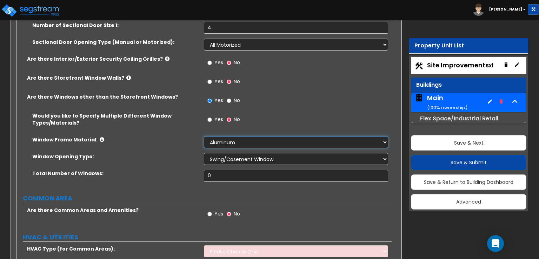
click at [204, 136] on select "Please Choose One Vinyl Aluminum Wood" at bounding box center [296, 142] width 184 height 12
click at [226, 153] on select "Please Choose One Sliding Window Fixed/Picture Window Awning Window Swing/Casem…" at bounding box center [296, 159] width 184 height 12
select select "2"
click at [204, 153] on select "Please Choose One Sliding Window Fixed/Picture Window Awning Window Swing/Casem…" at bounding box center [296, 159] width 184 height 12
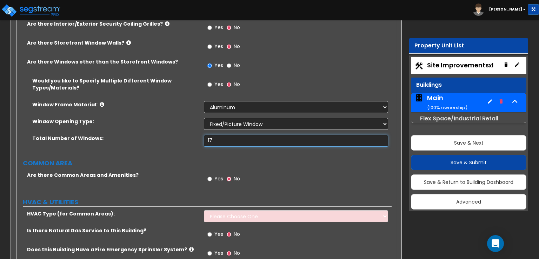
scroll to position [983, 0]
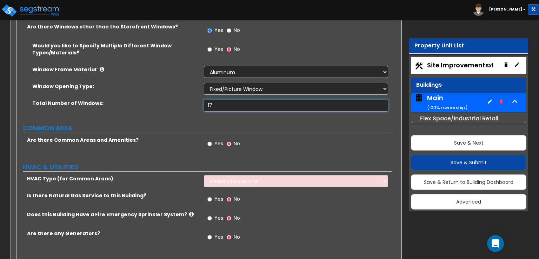
type input "17"
click at [227, 175] on select "Please Choose One Rooftop Unit Furnace-Condenser Forced Air Split Heating/Cooli…" at bounding box center [296, 181] width 184 height 12
click at [177, 179] on div "HVAC Type (for Common Areas): Please Choose One Rooftop Unit Furnace-Condenser …" at bounding box center [203, 183] width 375 height 17
click at [210, 195] on input "Yes" at bounding box center [209, 199] width 5 height 8
radio input "true"
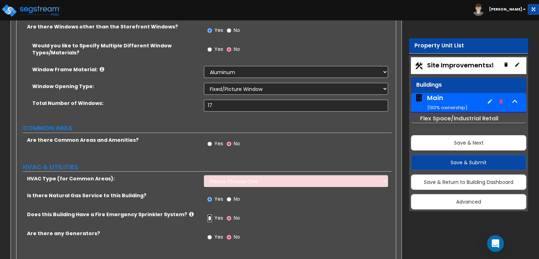
click at [209, 214] on input "Yes" at bounding box center [209, 218] width 5 height 8
radio input "true"
click at [221, 175] on select "Please Choose One Rooftop Unit Furnace-Condenser Forced Air Split Heating/Cooli…" at bounding box center [296, 181] width 184 height 12
click at [204, 175] on select "Please Choose One Rooftop Unit Furnace-Condenser Forced Air Split Heating/Cooli…" at bounding box center [296, 181] width 184 height 12
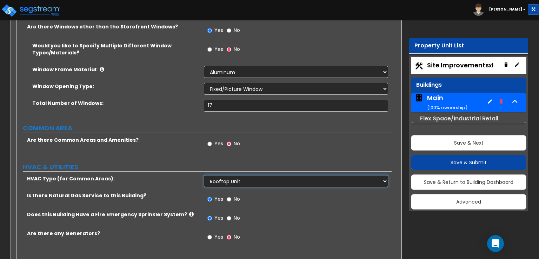
click at [231, 175] on select "Please Choose One Rooftop Unit Furnace-Condenser Forced Air Split Heating/Cooli…" at bounding box center [296, 181] width 184 height 12
select select "0"
click at [204, 175] on select "Please Choose One Rooftop Unit Furnace-Condenser Forced Air Split Heating/Cooli…" at bounding box center [296, 181] width 184 height 12
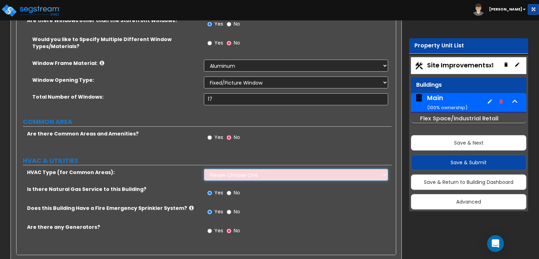
scroll to position [992, 0]
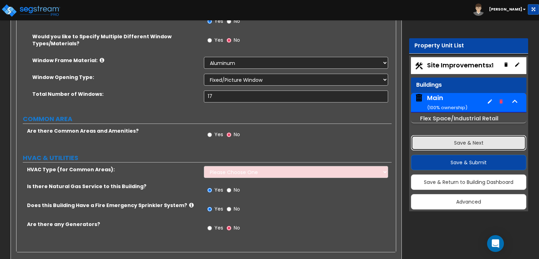
click at [469, 144] on button "Save & Next" at bounding box center [468, 142] width 115 height 15
select select "2"
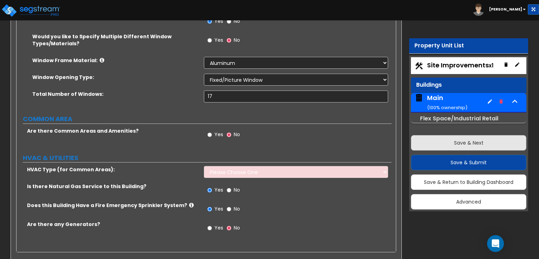
select select "1"
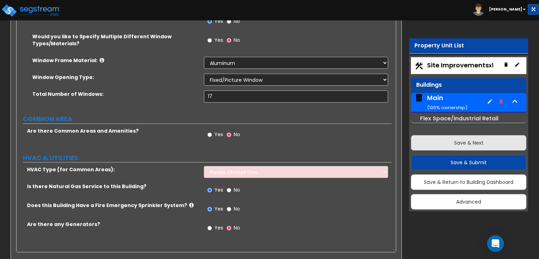
select select "1"
select select "3"
select select "1"
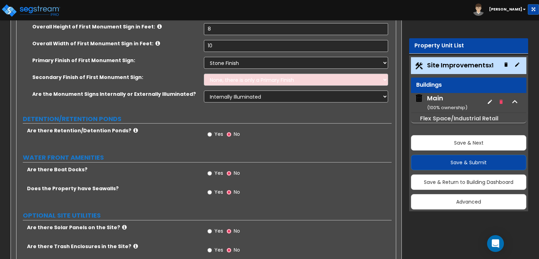
scroll to position [1676, 0]
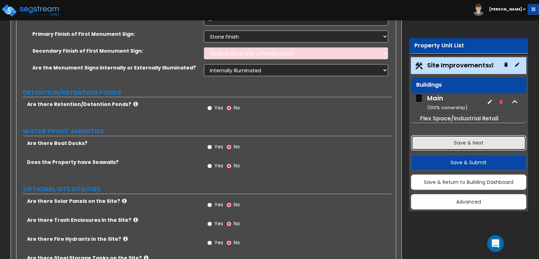
click at [449, 145] on button "Save & Next" at bounding box center [468, 142] width 115 height 15
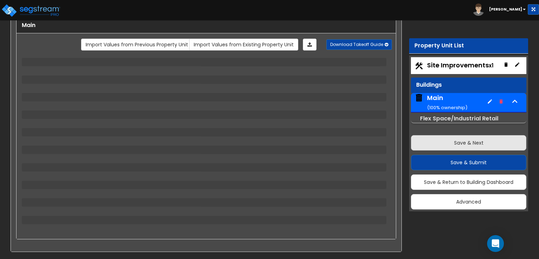
scroll to position [43, 0]
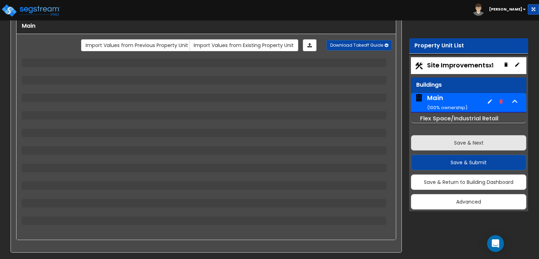
select select "1"
select select "2"
select select "1"
select select "2"
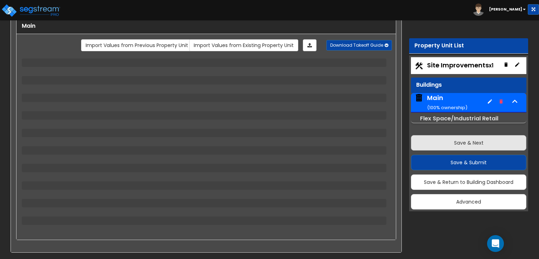
select select "2"
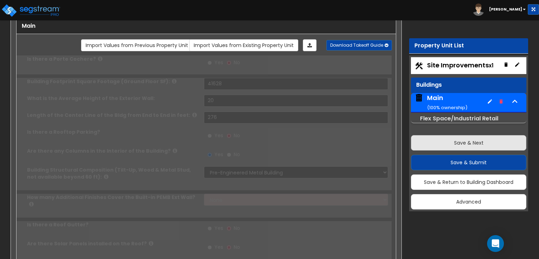
radio input "true"
select select "2"
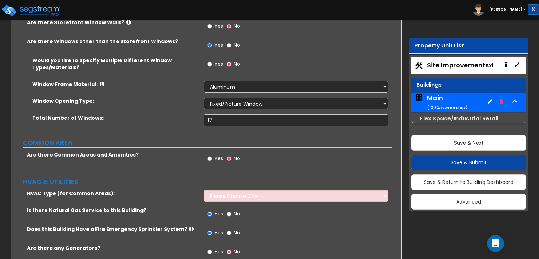
scroll to position [992, 0]
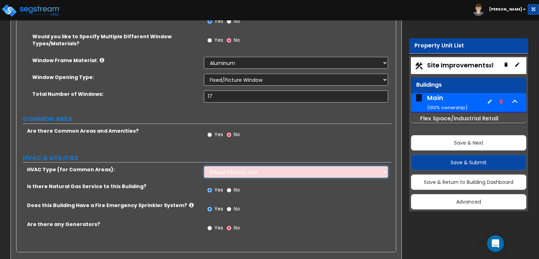
click at [220, 166] on select "Please Choose One Rooftop Unit Furnace-Condenser Forced Air Split Heating/Cooli…" at bounding box center [296, 172] width 184 height 12
select select "1"
click at [204, 166] on select "Please Choose One Rooftop Unit Furnace-Condenser Forced Air Split Heating/Cooli…" at bounding box center [296, 172] width 184 height 12
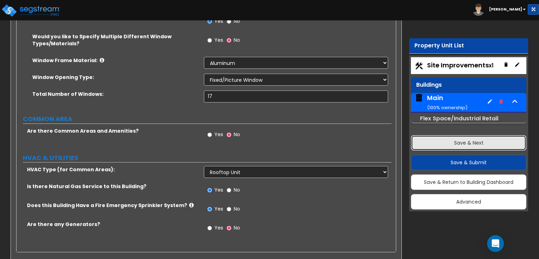
click at [449, 143] on button "Save & Next" at bounding box center [468, 142] width 115 height 15
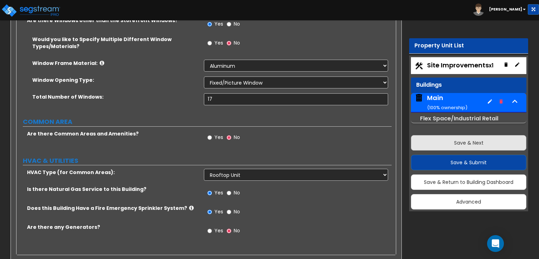
select select "2"
select select "1"
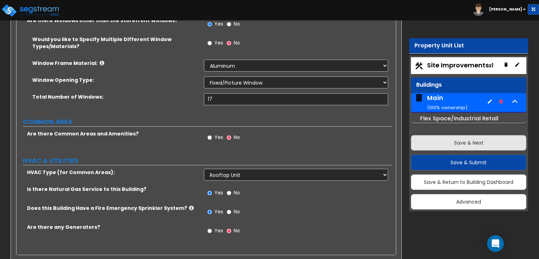
select select "1"
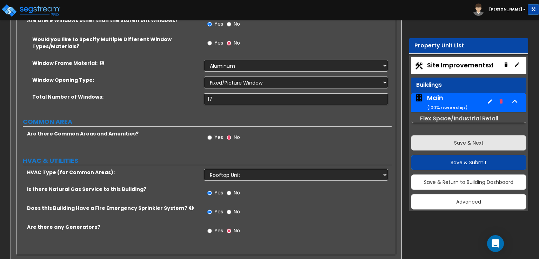
select select "1"
select select "3"
select select "1"
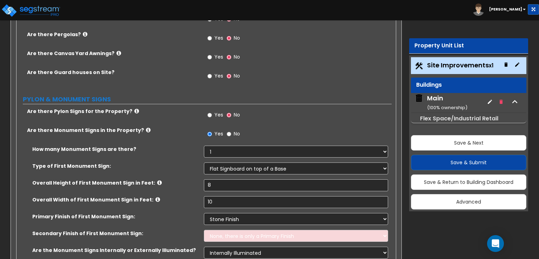
scroll to position [1536, 0]
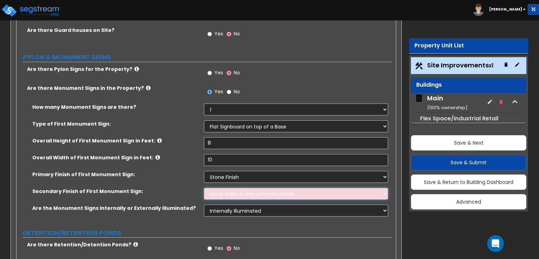
click at [311, 188] on select "None, there is only a Primary Finish Paint/Stucco Finish Brick Finish Stone Fin…" at bounding box center [296, 194] width 184 height 12
click at [204, 188] on select "None, there is only a Primary Finish Paint/Stucco Finish Brick Finish Stone Fin…" at bounding box center [296, 194] width 184 height 12
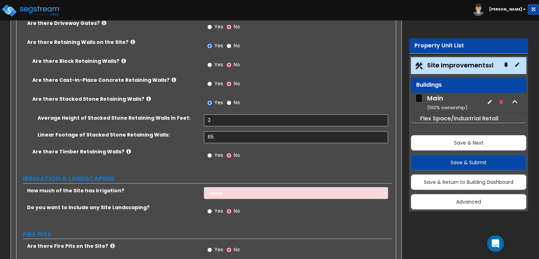
scroll to position [1150, 0]
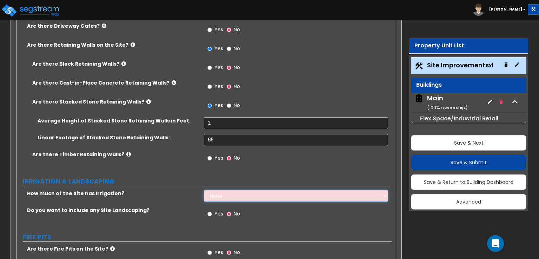
click at [239, 190] on select "None I want to Enter an Approximate Percentage I want to Enter the Square Foota…" at bounding box center [296, 196] width 184 height 12
click at [204, 190] on select "None I want to Enter an Approximate Percentage I want to Enter the Square Foota…" at bounding box center [296, 196] width 184 height 12
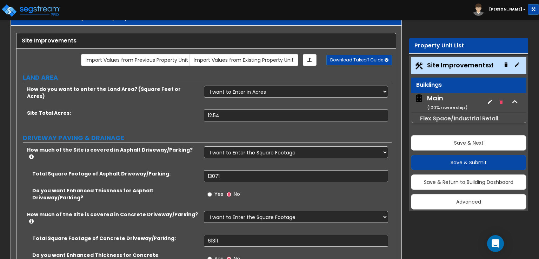
scroll to position [0, 0]
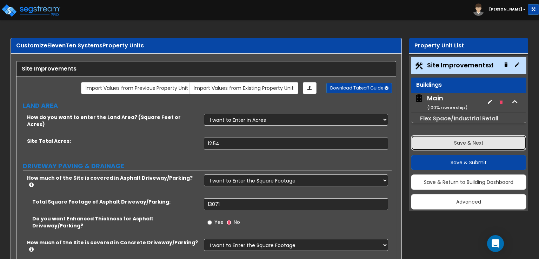
click at [453, 139] on button "Save & Next" at bounding box center [468, 142] width 115 height 15
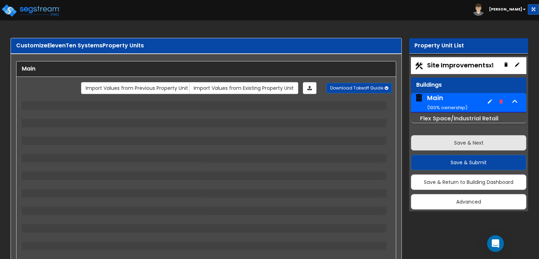
select select "1"
select select "2"
select select "1"
select select "2"
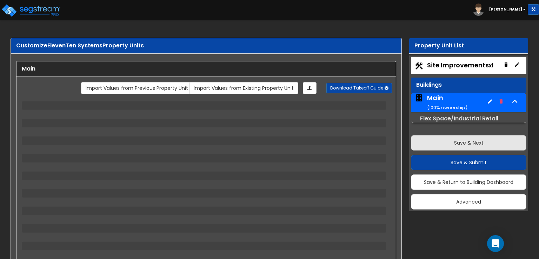
select select "2"
select select "1"
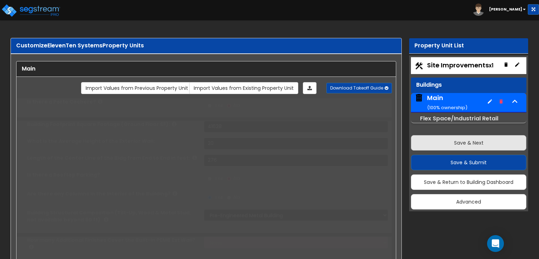
radio input "true"
select select "2"
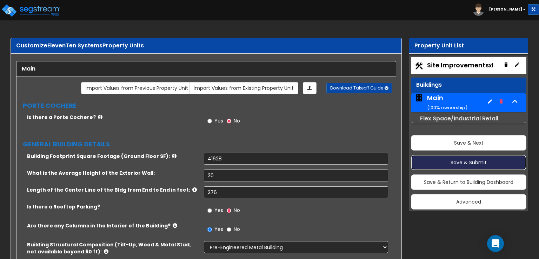
click at [460, 160] on button "Save & Submit" at bounding box center [468, 162] width 115 height 15
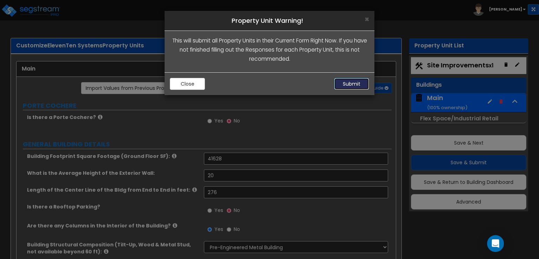
click at [351, 83] on button "Submit" at bounding box center [351, 84] width 35 height 12
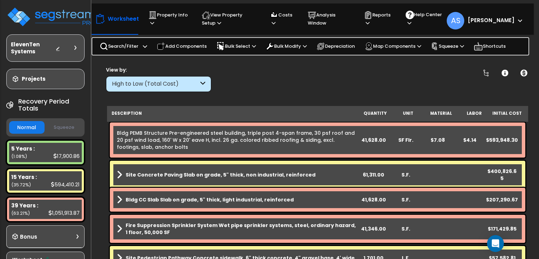
click at [183, 83] on div "High to Low (Total Cost)" at bounding box center [155, 84] width 87 height 8
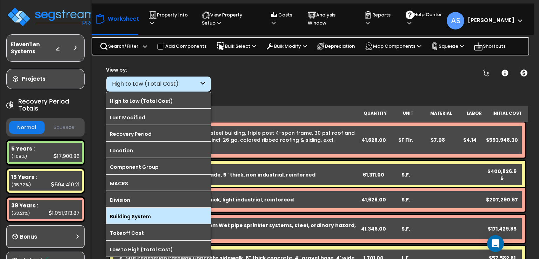
scroll to position [31, 0]
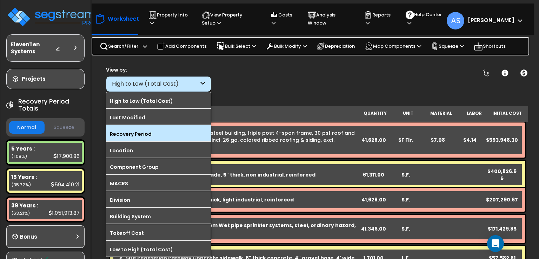
click at [139, 134] on label "Recovery Period" at bounding box center [158, 134] width 105 height 11
click at [0, 0] on input "Recovery Period" at bounding box center [0, 0] width 0 height 0
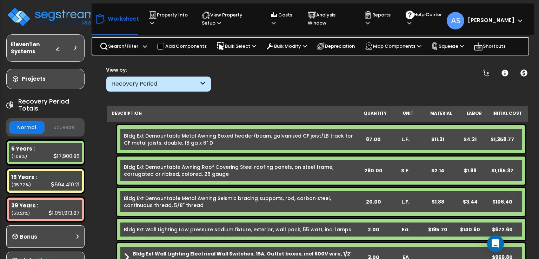
scroll to position [17, 0]
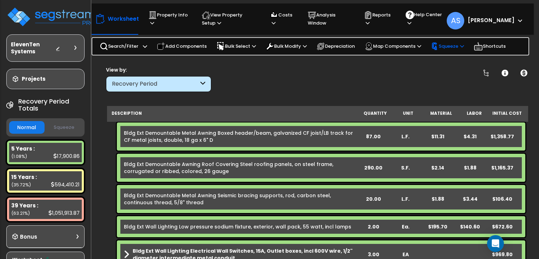
click at [452, 42] on p "Squeeze" at bounding box center [447, 46] width 33 height 8
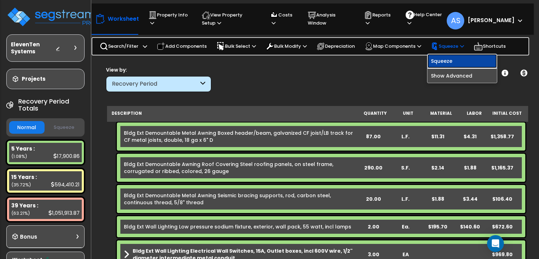
click at [453, 61] on link "Squeeze" at bounding box center [461, 61] width 69 height 14
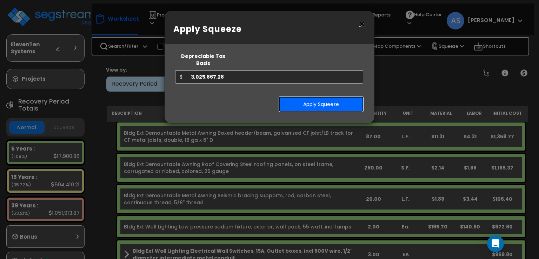
click at [328, 96] on button "Apply Squeeze" at bounding box center [321, 104] width 86 height 16
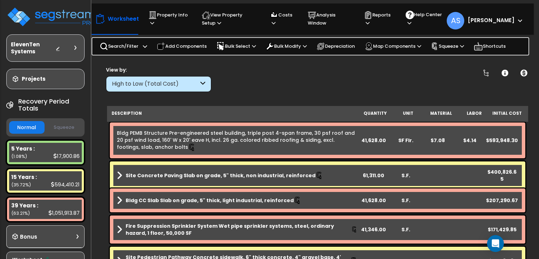
click at [73, 128] on button "Squeeze" at bounding box center [63, 127] width 35 height 12
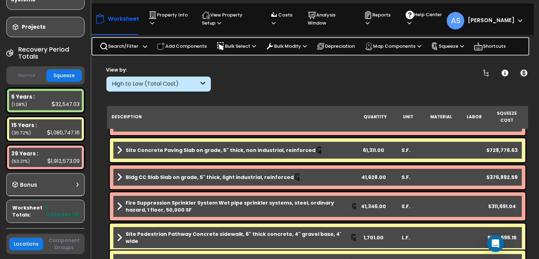
scroll to position [79, 0]
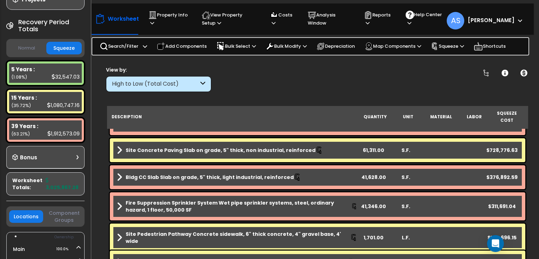
click at [74, 158] on div "Bonus" at bounding box center [45, 158] width 66 height 14
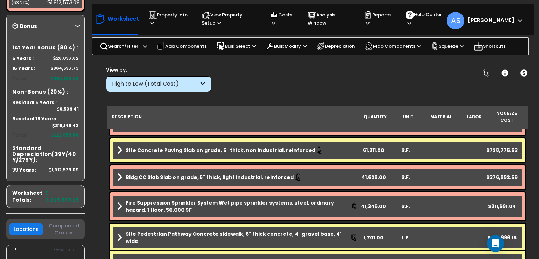
scroll to position [211, 0]
click at [192, 43] on p "Add Components" at bounding box center [182, 46] width 50 height 8
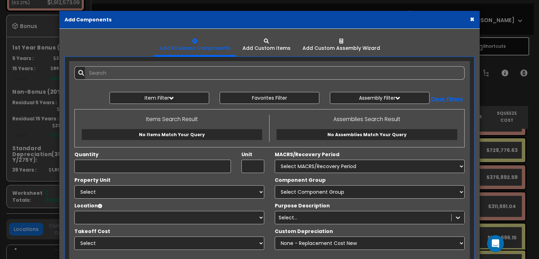
click at [472, 20] on button "×" at bounding box center [472, 18] width 5 height 7
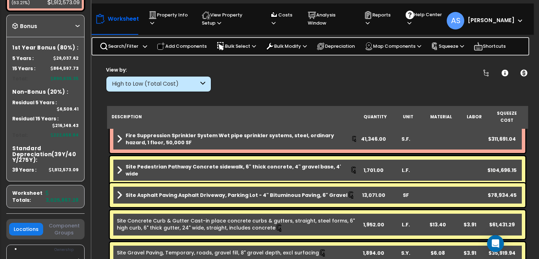
scroll to position [104, 0]
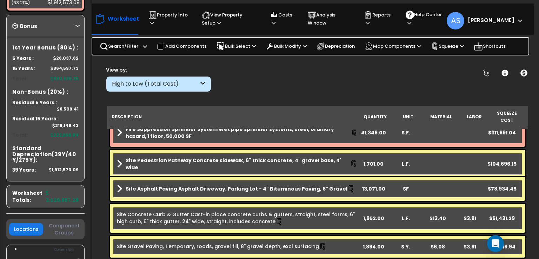
click at [119, 184] on span at bounding box center [119, 189] width 5 height 10
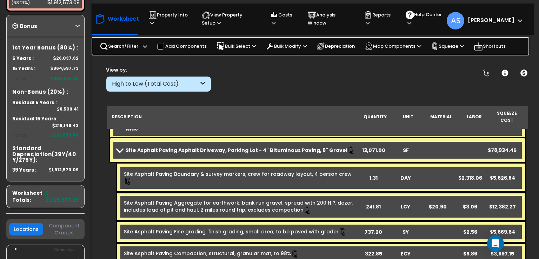
scroll to position [138, 0]
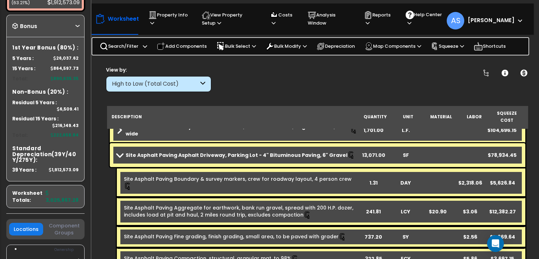
click at [180, 152] on b "Site Asphalt Paving Asphalt Driveway, Parking Lot - 4" Bituminous Paving, 6" Gr…" at bounding box center [237, 155] width 222 height 7
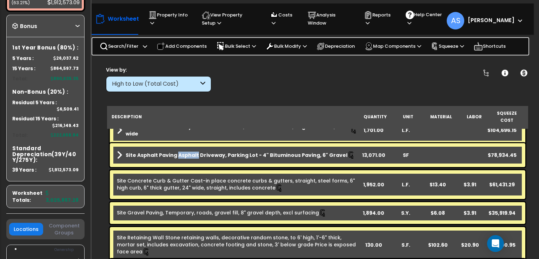
click at [180, 152] on b "Site Asphalt Paving Asphalt Driveway, Parking Lot - 4" Bituminous Paving, 6" Gr…" at bounding box center [237, 155] width 222 height 7
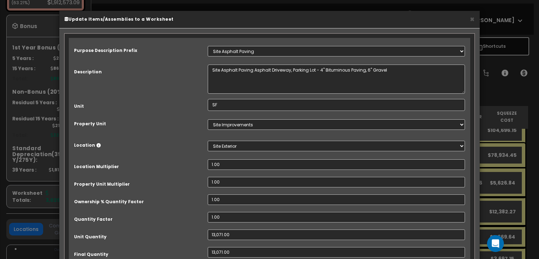
select select "67331"
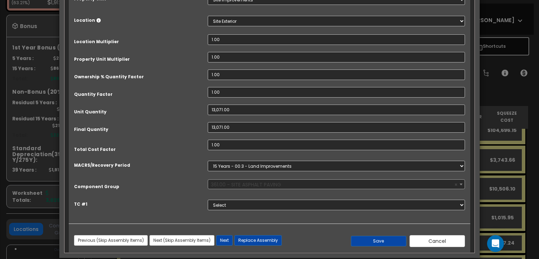
scroll to position [134, 0]
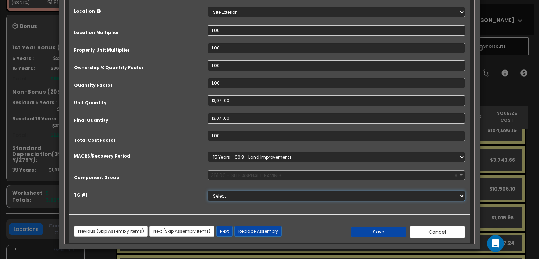
click at [224, 198] on select "Select" at bounding box center [336, 196] width 257 height 11
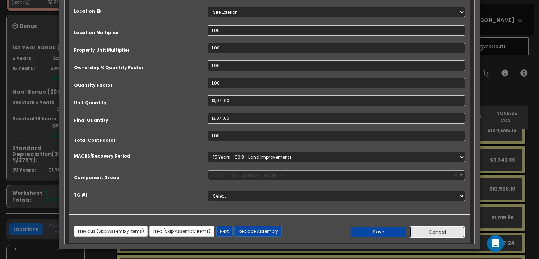
click at [440, 229] on button "Cancel" at bounding box center [437, 232] width 55 height 12
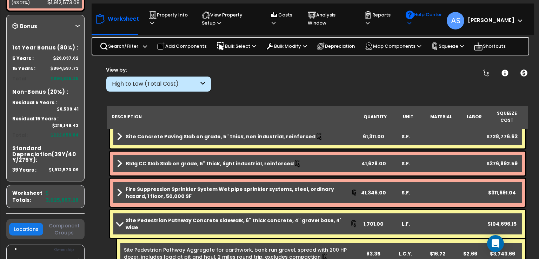
scroll to position [32, 0]
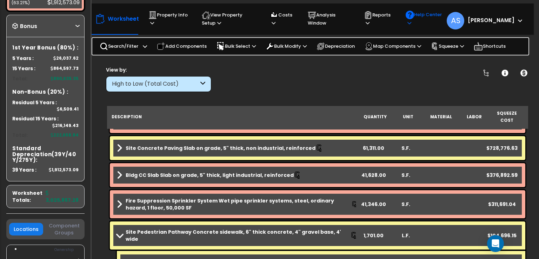
click at [435, 20] on p "Help Center" at bounding box center [424, 19] width 37 height 16
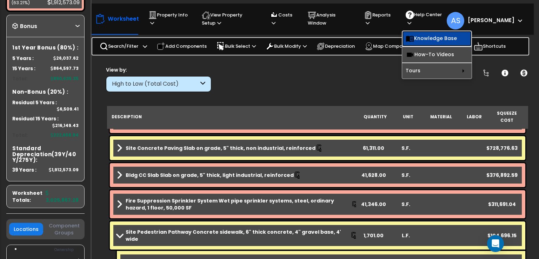
click at [442, 40] on link "Knowledge Base" at bounding box center [436, 38] width 69 height 15
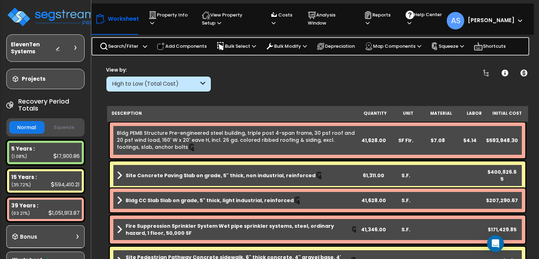
click at [151, 83] on div "High to Low (Total Cost)" at bounding box center [155, 84] width 87 height 8
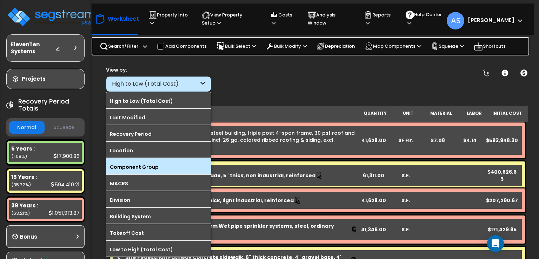
scroll to position [31, 0]
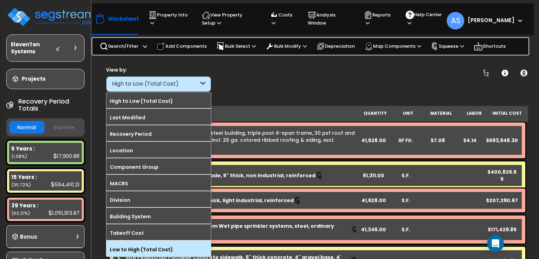
click at [133, 244] on label "Low to High (Total Cost)" at bounding box center [158, 249] width 105 height 11
click at [0, 0] on input "Low to High (Total Cost)" at bounding box center [0, 0] width 0 height 0
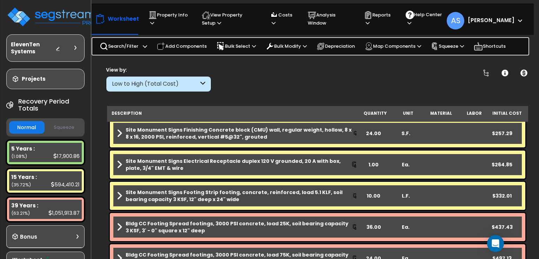
scroll to position [0, 0]
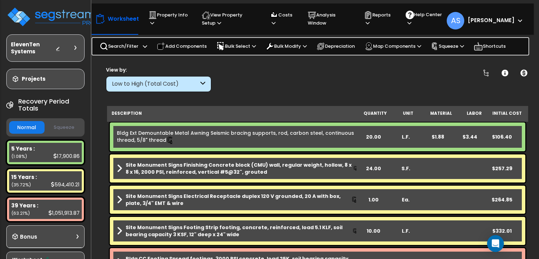
click at [149, 86] on div "Low to High (Total Cost)" at bounding box center [155, 84] width 87 height 8
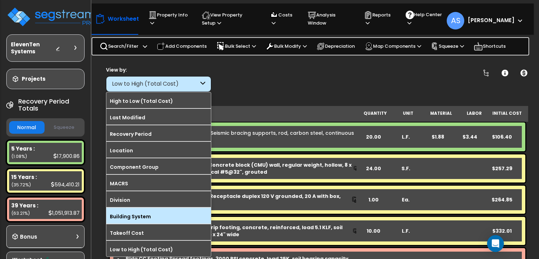
scroll to position [31, 0]
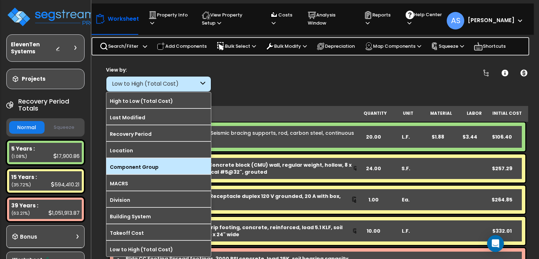
click at [140, 165] on label "Component Group" at bounding box center [158, 167] width 105 height 11
click at [0, 0] on input "Component Group" at bounding box center [0, 0] width 0 height 0
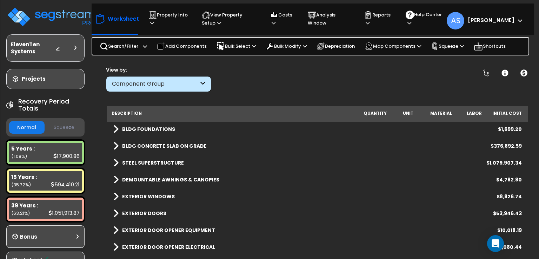
scroll to position [35, 0]
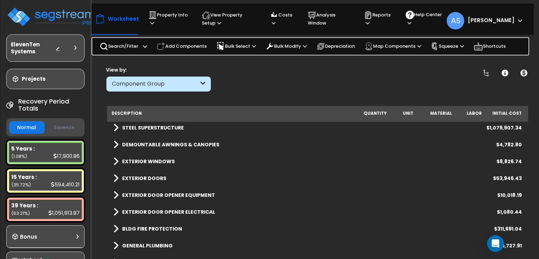
click at [62, 126] on button "Squeeze" at bounding box center [63, 127] width 35 height 12
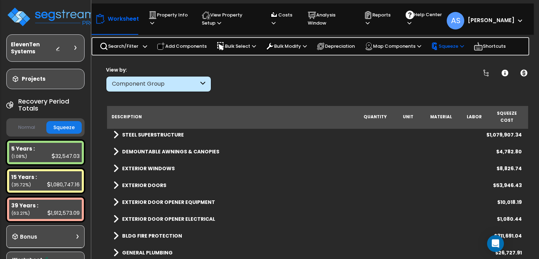
click at [464, 46] on icon at bounding box center [462, 46] width 4 height 5
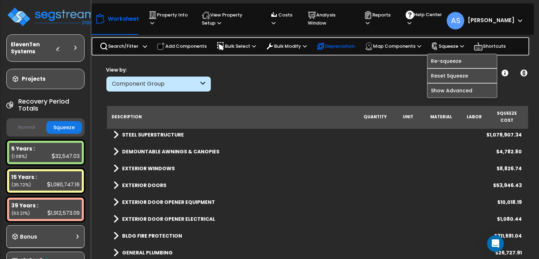
click at [337, 47] on p "Depreciation" at bounding box center [336, 46] width 38 height 8
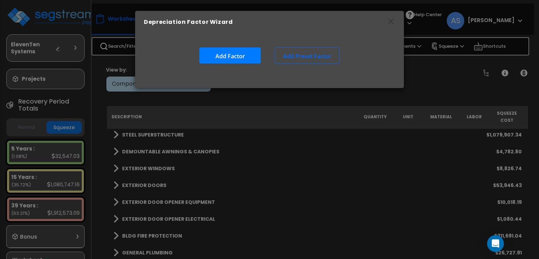
click at [432, 70] on div "Depreciation Factor Wizard Add Factor Add Preset Factor" at bounding box center [269, 129] width 539 height 259
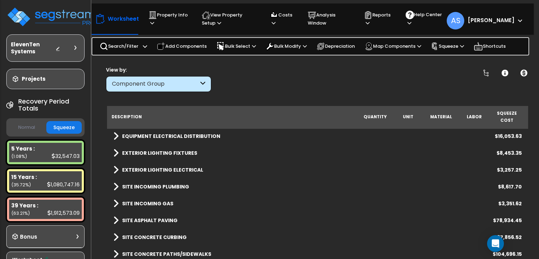
scroll to position [155, 0]
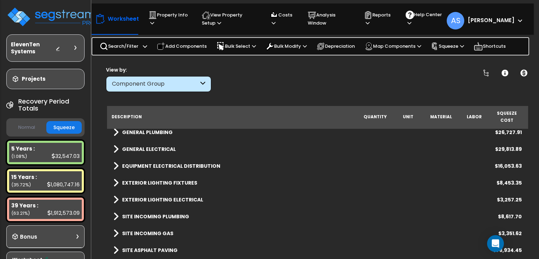
click at [118, 161] on span at bounding box center [115, 166] width 5 height 10
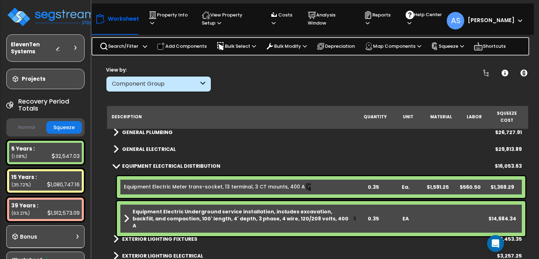
click at [118, 163] on span at bounding box center [116, 165] width 10 height 5
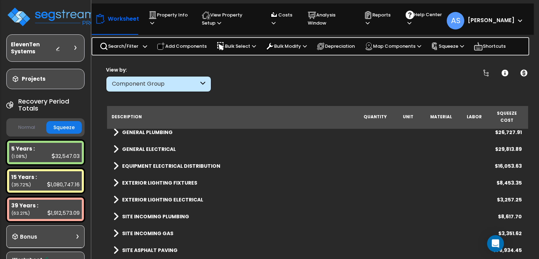
scroll to position [120, 0]
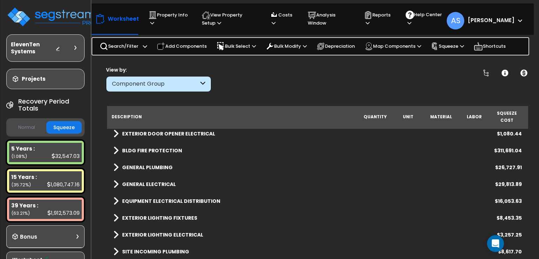
click at [117, 179] on span at bounding box center [115, 184] width 5 height 10
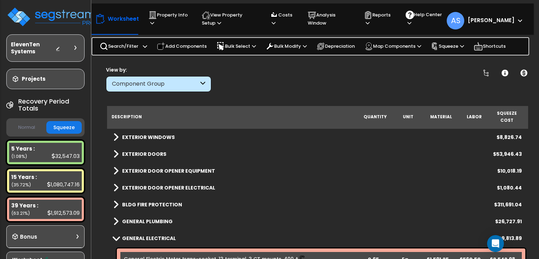
scroll to position [50, 0]
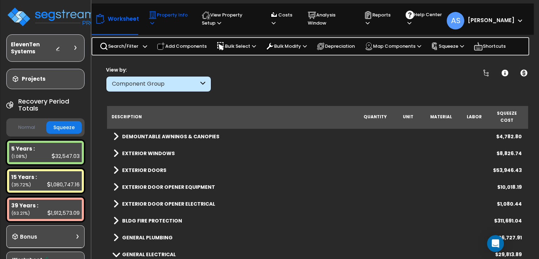
click at [153, 22] on icon at bounding box center [152, 23] width 4 height 5
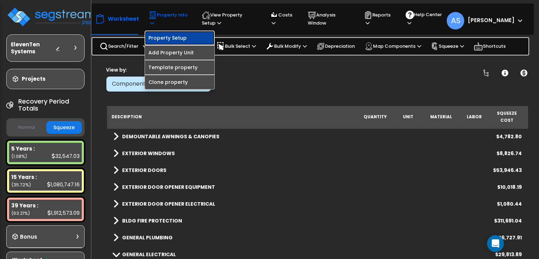
click at [169, 34] on link "Property Setup" at bounding box center [179, 38] width 69 height 14
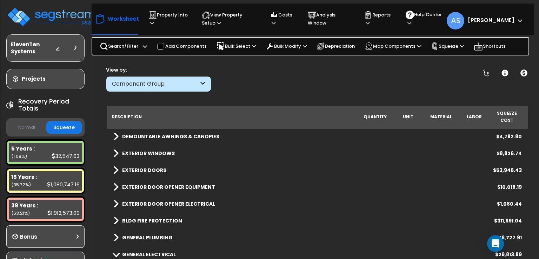
scroll to position [85, 0]
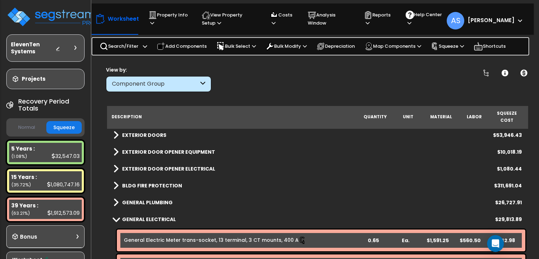
click at [208, 237] on link "General Electric Meter trans-socket, 13 terminal, 3 CT mounts, 400 A" at bounding box center [215, 241] width 183 height 8
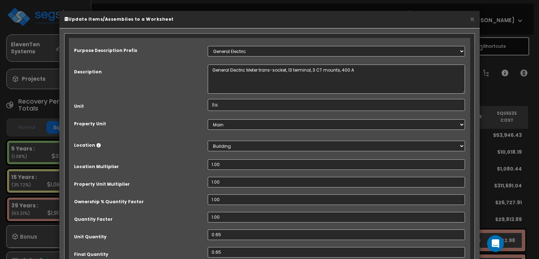
select select "67138"
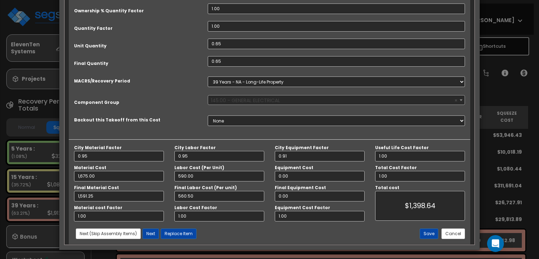
scroll to position [192, 0]
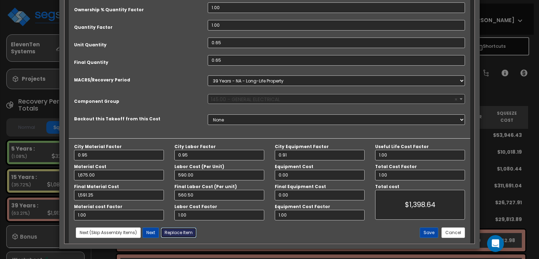
click at [185, 233] on button "Replace Item" at bounding box center [179, 232] width 36 height 11
type input "0.65"
type input "Ea."
select select "164496"
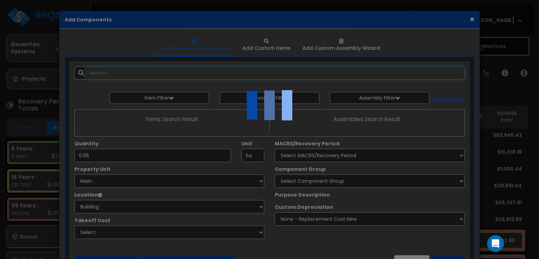
select select "6"
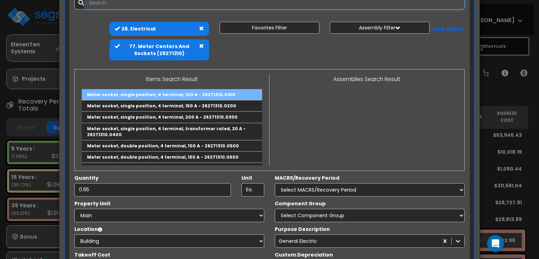
scroll to position [35, 0]
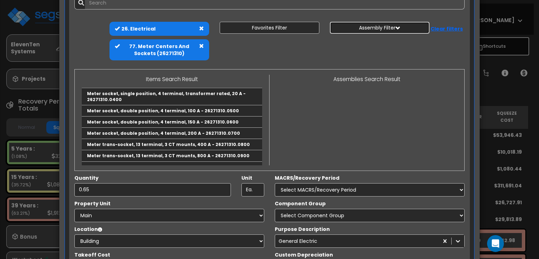
click at [390, 28] on button "Assembly Filter" at bounding box center [380, 28] width 100 height 12
click at [386, 43] on select "Select 0. Custom Assembly 1. Standard Foundations 2. Special Foundations 3. Sla…" at bounding box center [385, 44] width 102 height 13
select select "34"
click at [334, 38] on select "Select 0. Custom Assembly 1. Standard Foundations 2. Special Foundations 3. Sla…" at bounding box center [385, 44] width 102 height 13
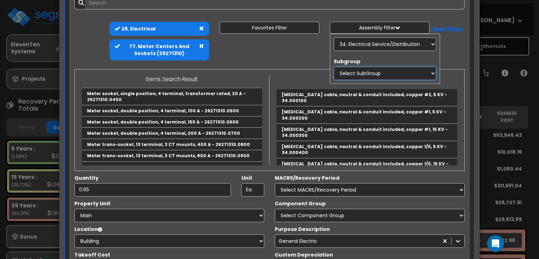
click at [357, 74] on select "Select SubGroup 1. High Voltage Shielded Conductors 2. Overhead Electric Servic…" at bounding box center [385, 73] width 102 height 13
click at [308, 65] on div "Add Items Add Assemblies Both View/Modify Assembly" at bounding box center [269, 149] width 401 height 316
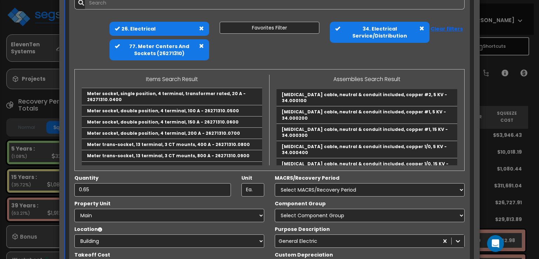
click at [423, 28] on span at bounding box center [421, 28] width 5 height 5
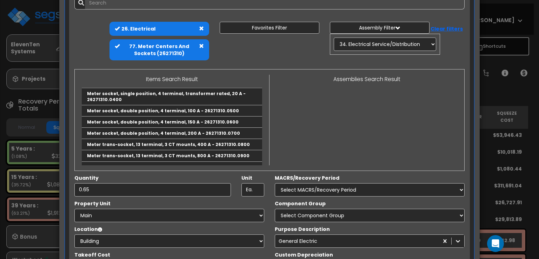
select select
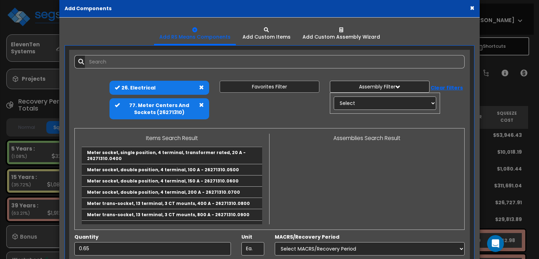
scroll to position [0, 0]
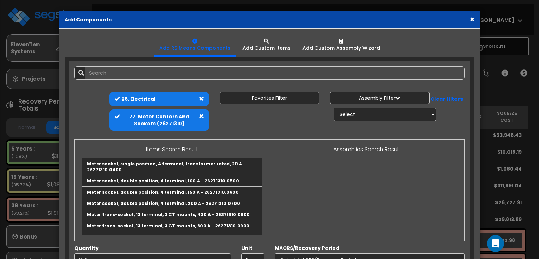
click at [472, 19] on button "×" at bounding box center [472, 18] width 5 height 7
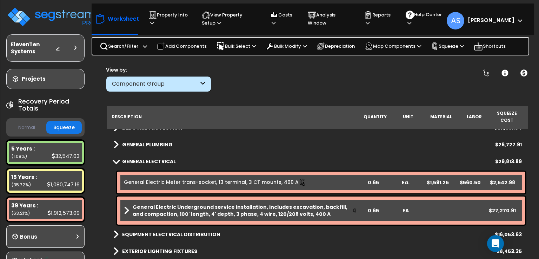
scroll to position [155, 0]
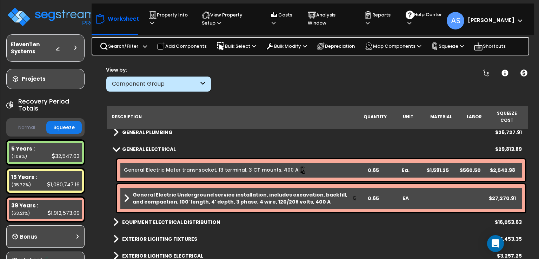
click at [218, 191] on b "General Electric Underground service installation, includes excavation, backfil…" at bounding box center [243, 198] width 220 height 14
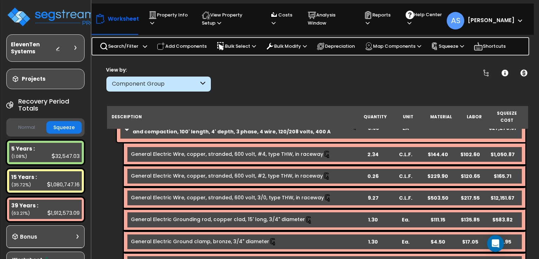
scroll to position [191, 0]
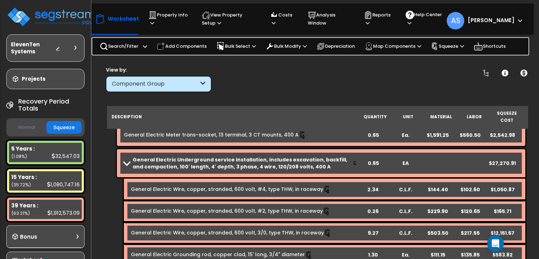
click at [169, 156] on b "General Electric Underground service installation, includes excavation, backfil…" at bounding box center [243, 163] width 220 height 14
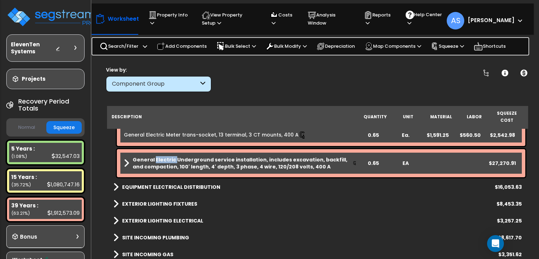
click at [169, 156] on b "General Electric Underground service installation, includes excavation, backfil…" at bounding box center [243, 163] width 220 height 14
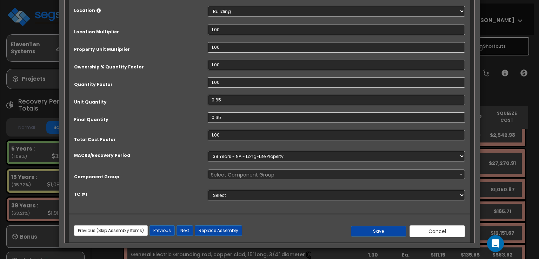
scroll to position [0, 0]
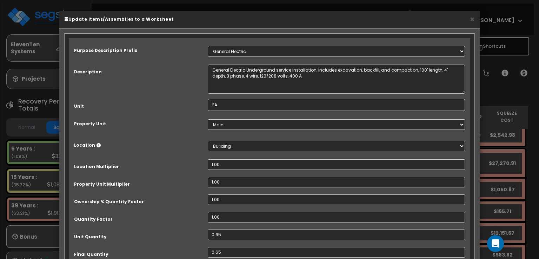
select select "67138"
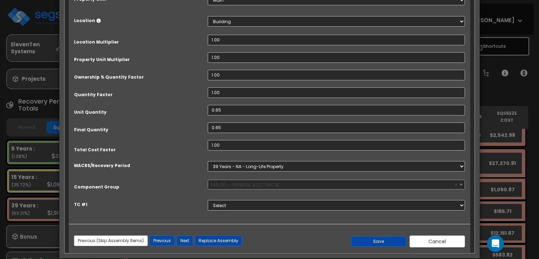
scroll to position [134, 0]
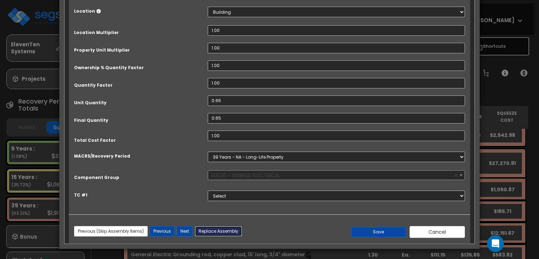
click at [206, 230] on button "Replace Assembly" at bounding box center [218, 231] width 47 height 11
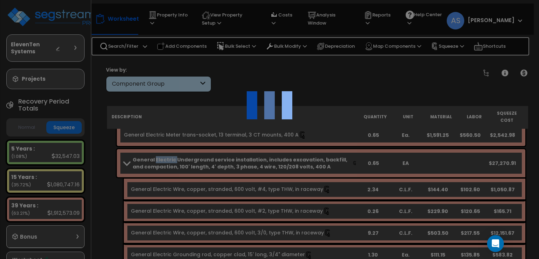
select select
select select "1"
type input "0.65"
type input "EA"
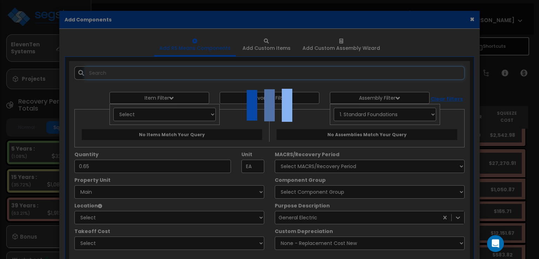
select select "6"
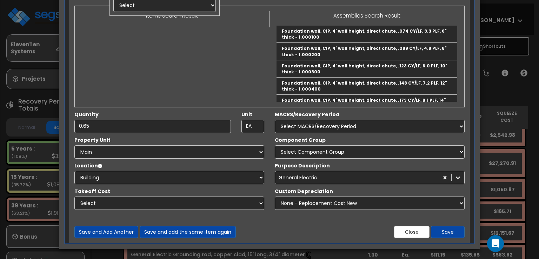
scroll to position [110, 0]
drag, startPoint x: 403, startPoint y: 229, endPoint x: 397, endPoint y: 226, distance: 6.6
click at [403, 229] on button "Close" at bounding box center [411, 232] width 35 height 12
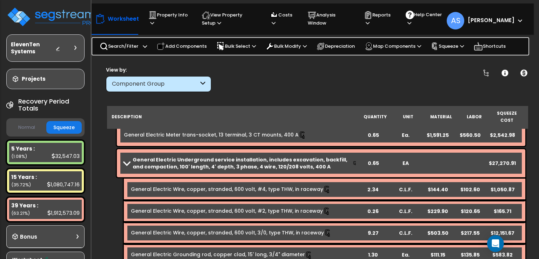
click at [208, 158] on b "General Electric Underground service installation, includes excavation, backfil…" at bounding box center [243, 163] width 220 height 14
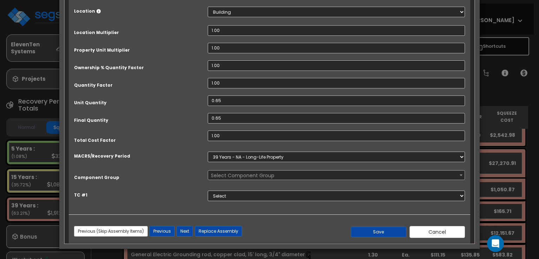
scroll to position [0, 0]
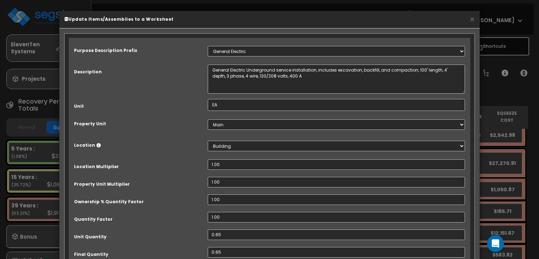
select select "67138"
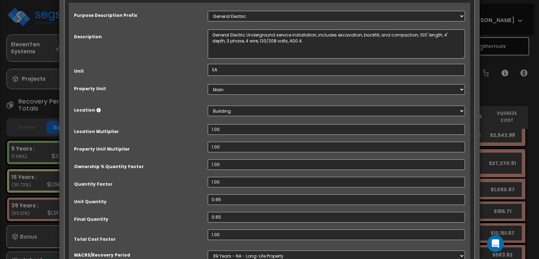
scroll to position [134, 0]
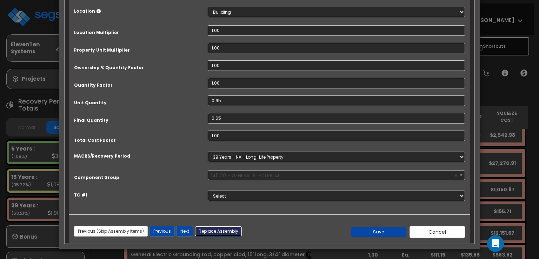
click at [233, 233] on button "Replace Assembly" at bounding box center [218, 231] width 47 height 11
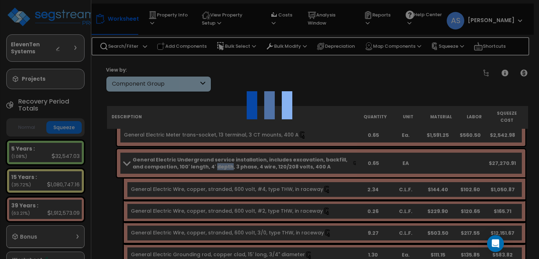
type input "0.65"
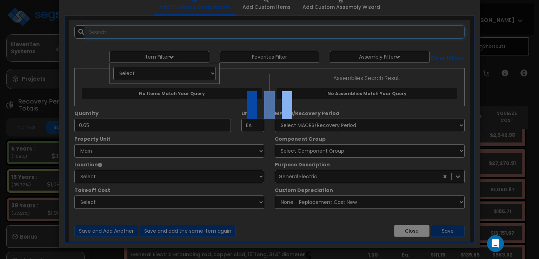
select select "6"
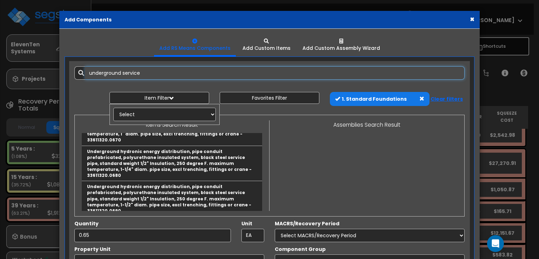
scroll to position [70, 0]
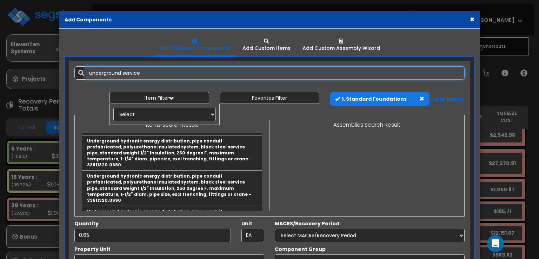
type input "underground service"
click at [208, 113] on select "Select 0. Custom Item 1. General Requirements 2. Existing Conditions 3. Concret…" at bounding box center [164, 114] width 102 height 13
select select "26000000"
click at [113, 108] on select "Select 0. Custom Item 1. General Requirements 2. Existing Conditions 3. Concret…" at bounding box center [164, 114] width 102 height 13
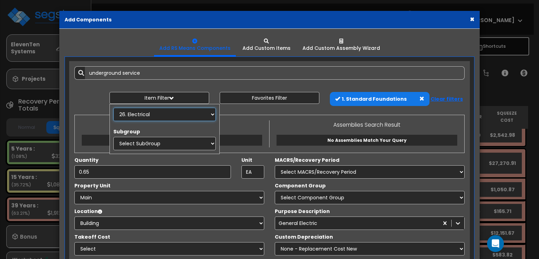
scroll to position [0, 0]
click at [88, 103] on div "Item Filter Select 0. Custom Item 1. General Requirements 3. Concrete" at bounding box center [269, 101] width 401 height 18
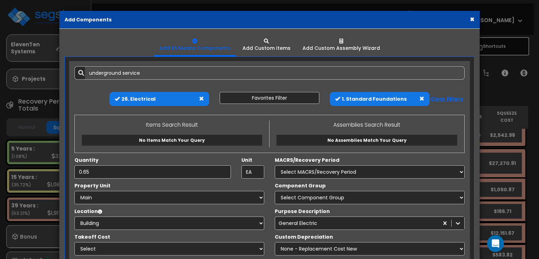
click at [423, 99] on span at bounding box center [421, 98] width 5 height 5
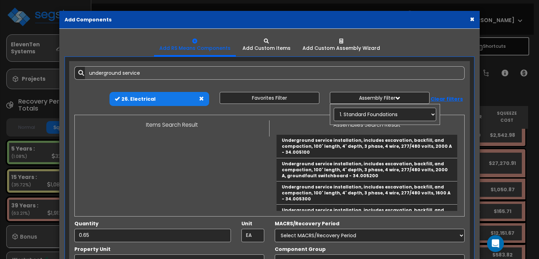
select select
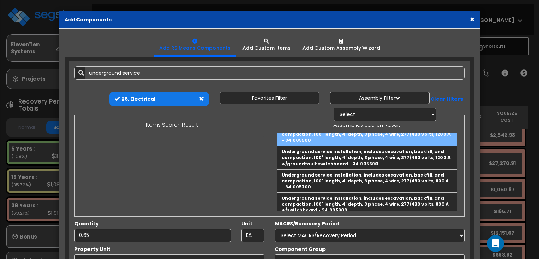
scroll to position [70, 0]
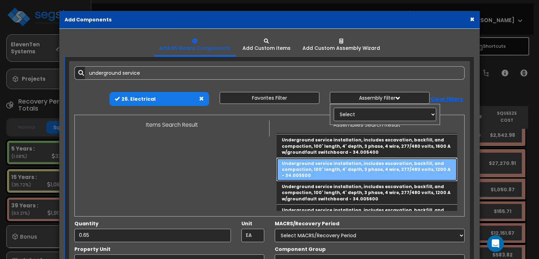
click at [349, 170] on link "Underground service installation, includes excavation, backfill, and compaction…" at bounding box center [367, 169] width 181 height 23
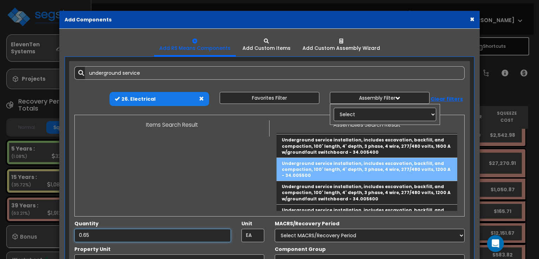
type input "Underground service installation, includes excavation, backfill, and compaction…"
type input "Ea."
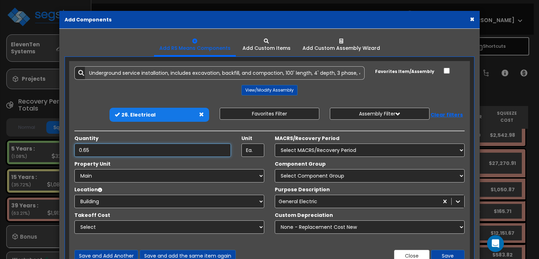
scroll to position [35, 0]
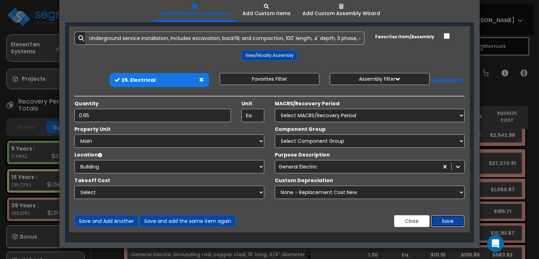
click at [446, 219] on button "Save" at bounding box center [448, 221] width 34 height 12
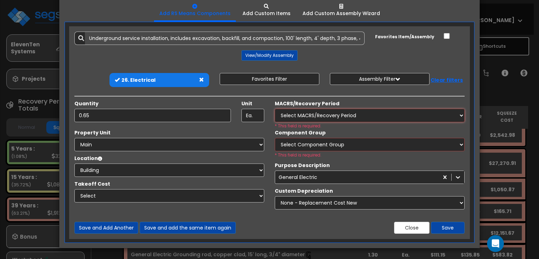
click at [320, 114] on select "Select MACRS/Recovery Period 5 Years - 57.0 - Distributive Trades & Services 5 …" at bounding box center [370, 115] width 190 height 13
select select "3669"
click at [275, 109] on select "Select MACRS/Recovery Period 5 Years - 57.0 - Distributive Trades & Services 5 …" at bounding box center [370, 115] width 190 height 13
click at [306, 149] on select "Select Component Group 143.00 - FIRE EXTINGUISHERS 350.00 - SITE FIRE PROTECTIO…" at bounding box center [370, 144] width 190 height 13
click at [275, 138] on select "Select Component Group 143.00 - FIRE EXTINGUISHERS 350.00 - SITE FIRE PROTECTIO…" at bounding box center [370, 144] width 190 height 13
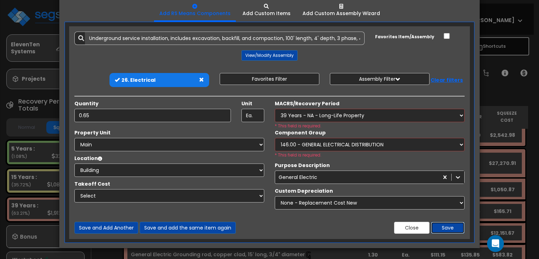
click at [447, 231] on button "Save" at bounding box center [448, 228] width 34 height 12
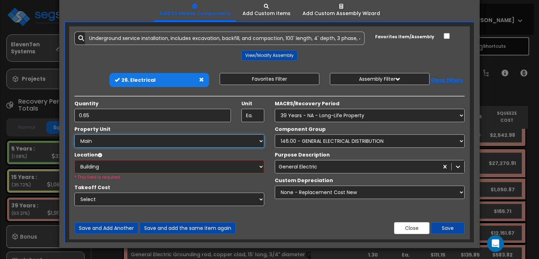
click at [204, 139] on select "Select Main Site Improvements" at bounding box center [169, 140] width 190 height 13
click at [74, 134] on select "Select Main Site Improvements" at bounding box center [169, 140] width 190 height 13
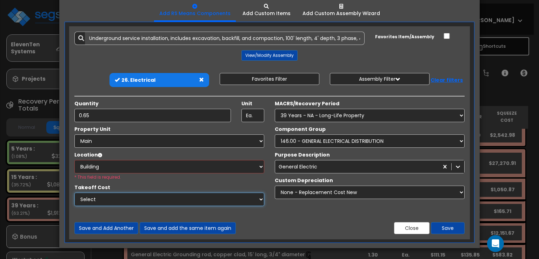
click at [173, 201] on select "Select" at bounding box center [169, 199] width 190 height 13
click at [447, 226] on button "Save" at bounding box center [448, 228] width 34 height 12
click at [160, 177] on div "Select Building Building Interior Common Areas Add Additional Location * This f…" at bounding box center [169, 170] width 190 height 20
click at [139, 148] on div "Property Unit Select Main Site Improvements Select Building" at bounding box center [169, 170] width 200 height 88
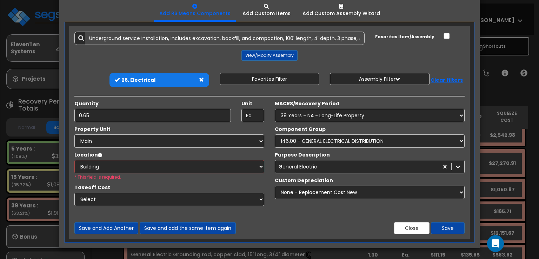
scroll to position [0, 0]
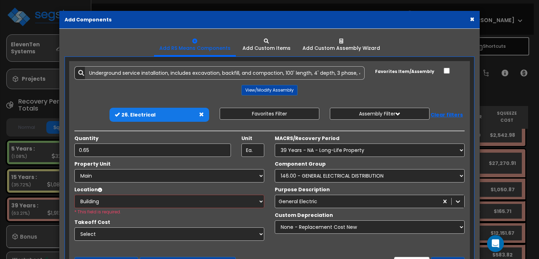
click at [173, 65] on div "Add Items Add Assemblies Both 10051667 Select" at bounding box center [269, 167] width 401 height 213
click at [178, 71] on input "Underground service installation, includes excavation, backfill, and compaction…" at bounding box center [225, 72] width 280 height 13
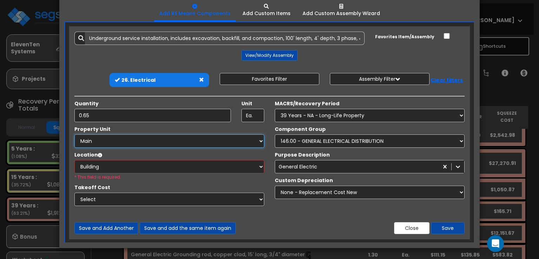
click at [194, 141] on select "Select Main Site Improvements" at bounding box center [169, 140] width 190 height 13
click at [268, 171] on div "Location Please select Property Unit to enable Location Select Building Buildin…" at bounding box center [169, 165] width 200 height 29
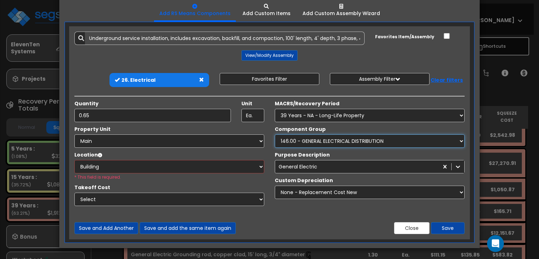
click at [393, 139] on select "Select Component Group 143.00 - FIRE EXTINGUISHERS 350.00 - SITE FIRE PROTECTIO…" at bounding box center [370, 140] width 190 height 13
select select "67138"
click at [275, 134] on select "Select Component Group 143.00 - FIRE EXTINGUISHERS 350.00 - SITE FIRE PROTECTIO…" at bounding box center [370, 140] width 190 height 13
click at [442, 225] on button "Save" at bounding box center [448, 228] width 34 height 12
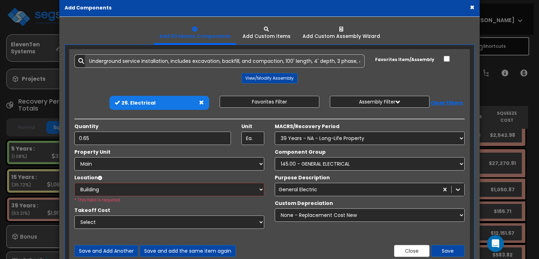
scroll to position [0, 0]
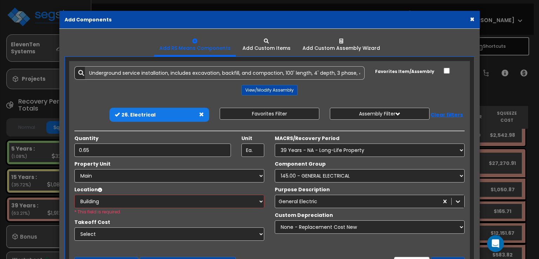
click at [475, 21] on div "× Add Components" at bounding box center [269, 20] width 420 height 18
click at [472, 20] on button "×" at bounding box center [472, 18] width 5 height 7
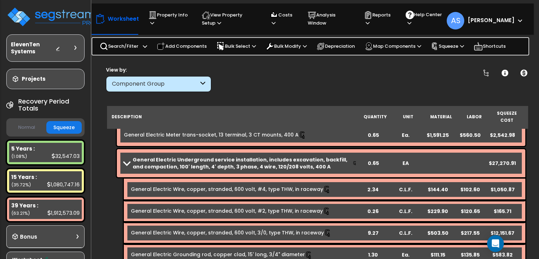
click at [300, 156] on b "General Electric Underground service installation, includes excavation, backfil…" at bounding box center [243, 163] width 220 height 14
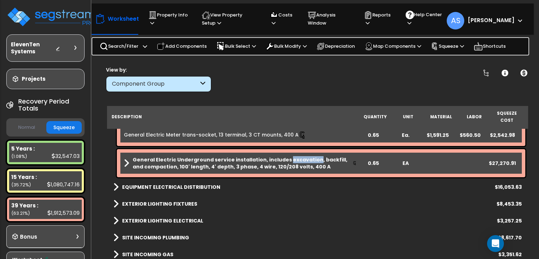
click at [300, 156] on b "General Electric Underground service installation, includes excavation, backfil…" at bounding box center [243, 163] width 220 height 14
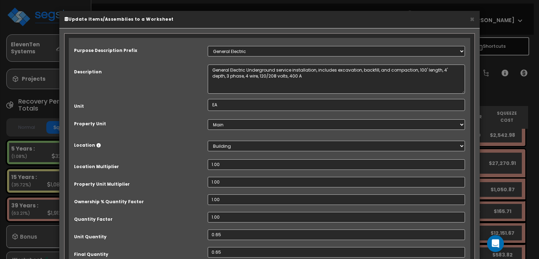
select select "67138"
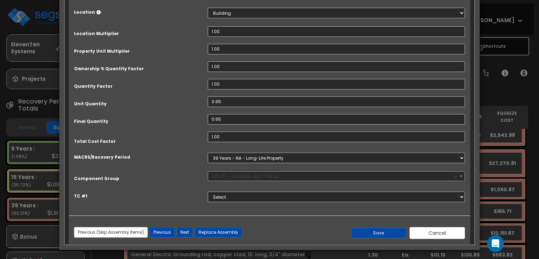
scroll to position [134, 0]
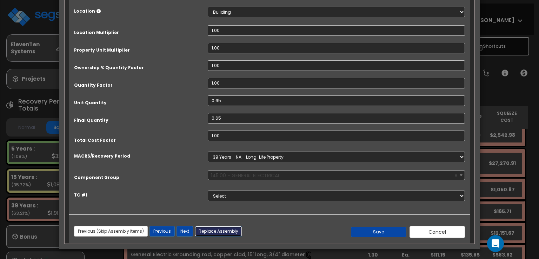
click at [228, 232] on button "Replace Assembly" at bounding box center [218, 231] width 47 height 11
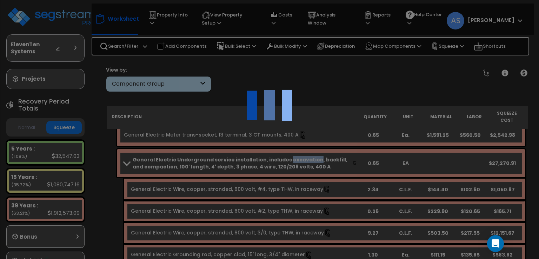
select select
select select "1"
type input "0.65"
type input "EA"
select select
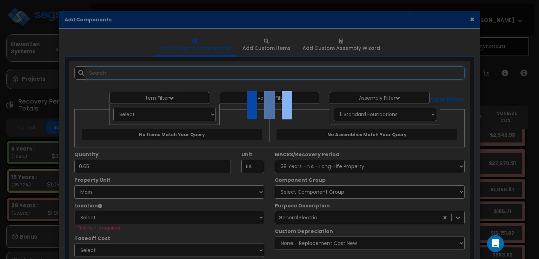
select select "6"
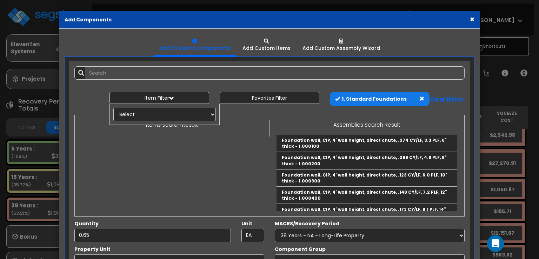
click at [424, 97] on span at bounding box center [421, 98] width 5 height 5
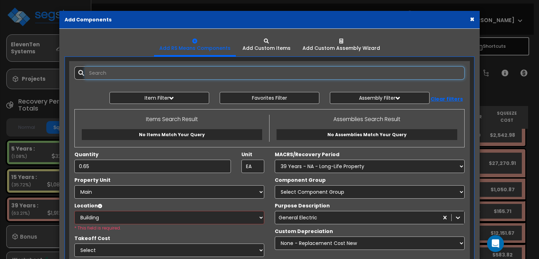
click at [213, 73] on input "text" at bounding box center [275, 72] width 380 height 13
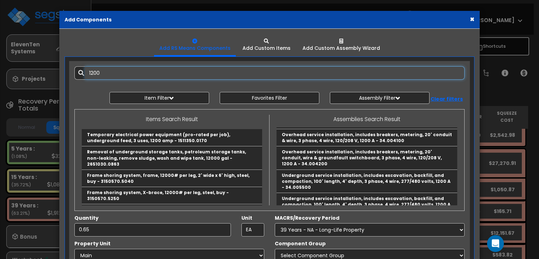
scroll to position [632, 0]
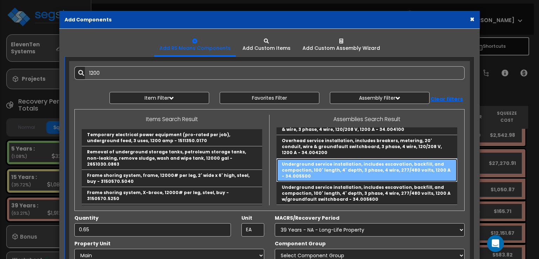
click at [323, 159] on link "Underground service installation, includes excavation, backfill, and compaction…" at bounding box center [367, 170] width 181 height 23
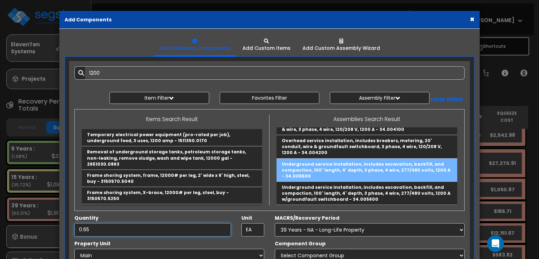
type input "Underground service installation, includes excavation, backfill, and compaction…"
type input "Ea."
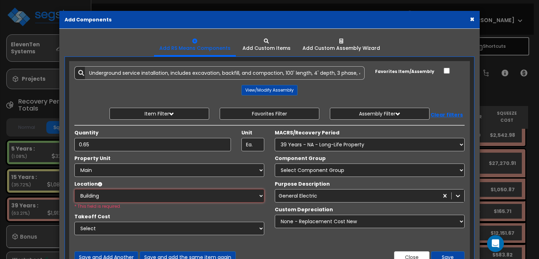
click at [257, 194] on select "Select Building Building Interior Common Areas Add Additional Location" at bounding box center [169, 195] width 190 height 13
select select "461"
click at [74, 189] on select "Select Building Building Interior Common Areas Add Additional Location" at bounding box center [169, 195] width 190 height 13
click at [332, 170] on select "Select Component Group 143.00 - FIRE EXTINGUISHERS 350.00 - SITE FIRE PROTECTIO…" at bounding box center [370, 170] width 190 height 13
select select "67138"
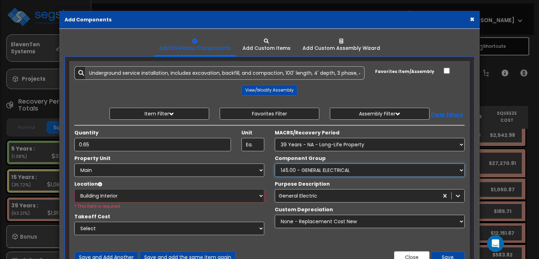
click at [275, 164] on select "Select Component Group 143.00 - FIRE EXTINGUISHERS 350.00 - SITE FIRE PROTECTIO…" at bounding box center [370, 170] width 190 height 13
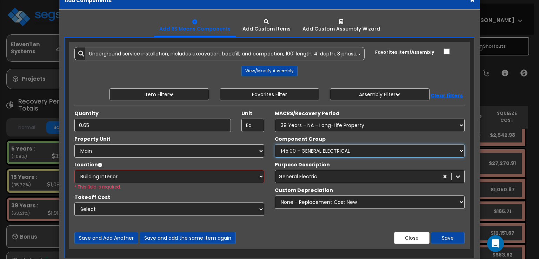
scroll to position [35, 0]
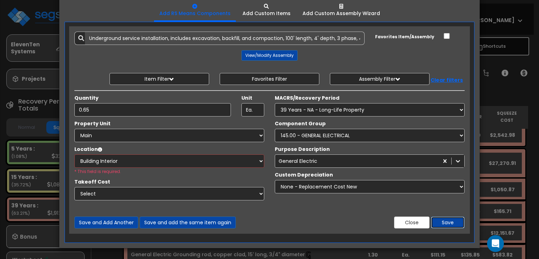
click at [448, 222] on button "Save" at bounding box center [448, 223] width 34 height 12
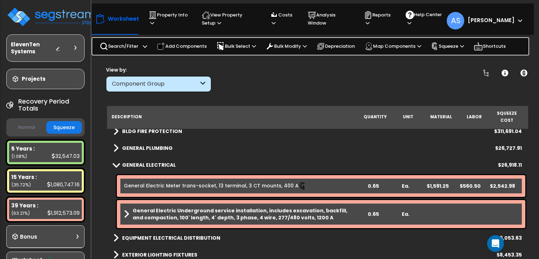
scroll to position [155, 0]
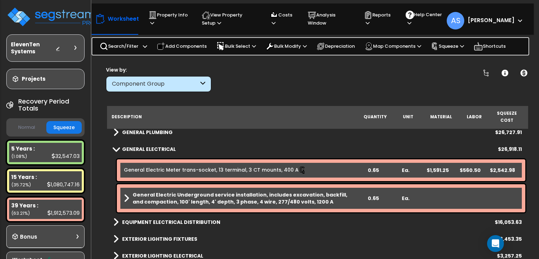
click at [127, 193] on span at bounding box center [126, 198] width 5 height 10
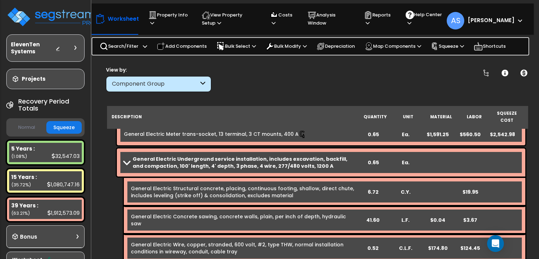
scroll to position [191, 0]
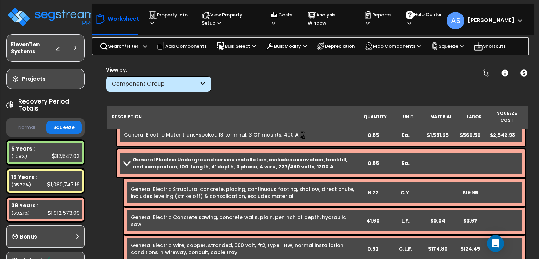
click at [125, 158] on link "General Electric Underground service installation, includes excavation, backfil…" at bounding box center [240, 163] width 233 height 14
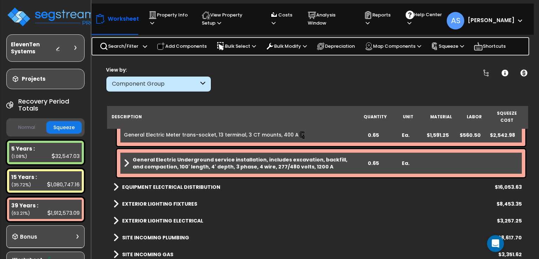
click at [118, 182] on span at bounding box center [115, 187] width 5 height 10
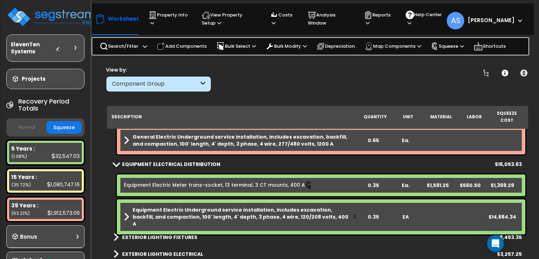
scroll to position [226, 0]
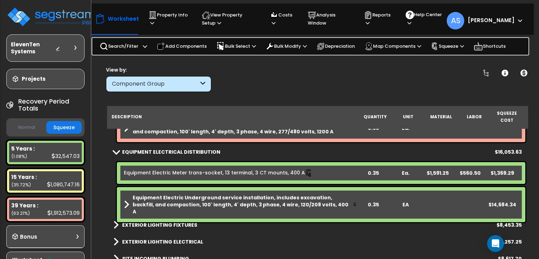
click at [129, 194] on link "Equipment Electric Underground service installation, includes excavation, backf…" at bounding box center [240, 204] width 233 height 21
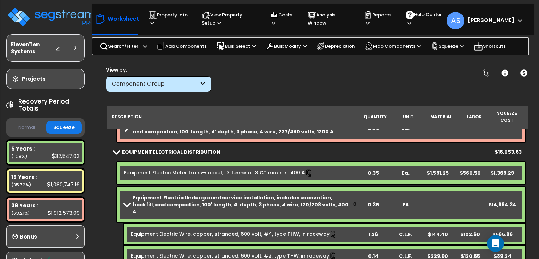
click at [169, 194] on b "Equipment Electric Underground service installation, includes excavation, backf…" at bounding box center [243, 204] width 220 height 21
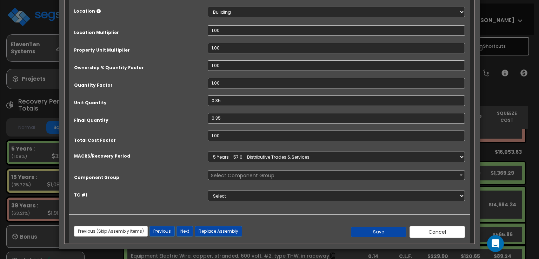
scroll to position [0, 0]
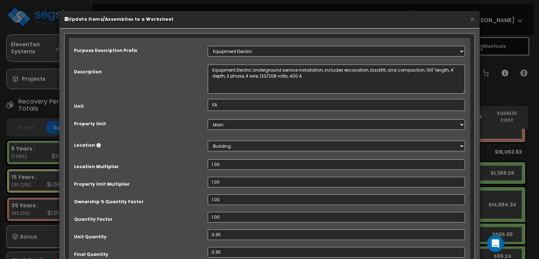
select select "67216"
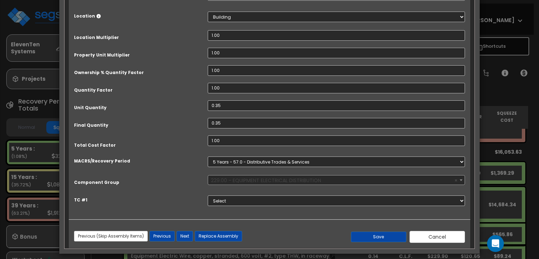
scroll to position [134, 0]
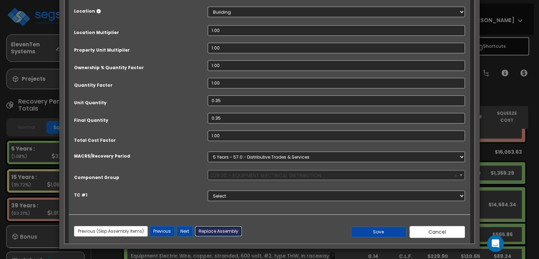
click at [213, 228] on button "Replace Assembly" at bounding box center [218, 231] width 47 height 11
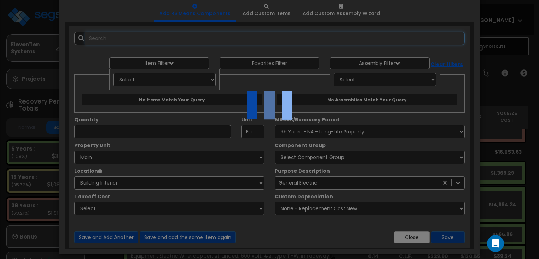
select select "1"
type input "0.35"
type input "EA"
select select "6"
select select
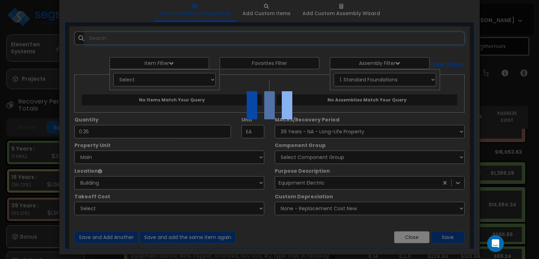
select select "6"
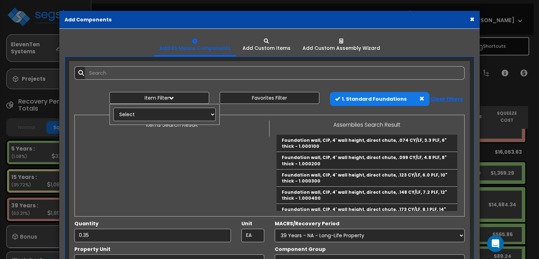
click at [420, 99] on span at bounding box center [421, 98] width 5 height 5
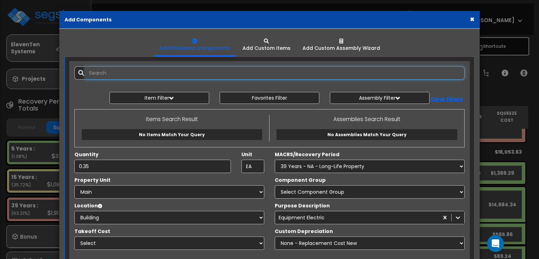
click at [217, 77] on input "text" at bounding box center [275, 72] width 380 height 13
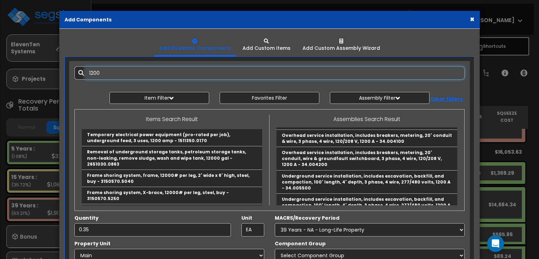
scroll to position [632, 0]
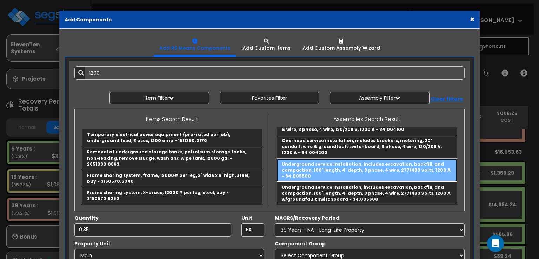
click at [322, 159] on link "Underground service installation, includes excavation, backfill, and compaction…" at bounding box center [367, 170] width 181 height 23
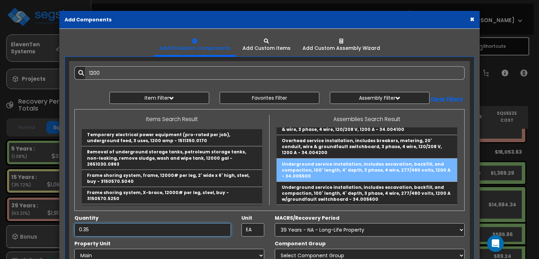
type input "Underground service installation, includes excavation, backfill, and compaction…"
type input "Ea."
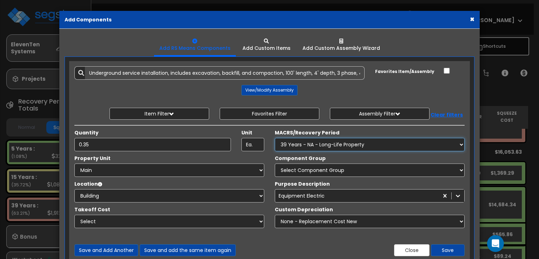
click at [315, 146] on select "Select MACRS/Recovery Period 5 Years - 57.0 - Distributive Trades & Services 5 …" at bounding box center [370, 144] width 190 height 13
click at [275, 138] on select "Select MACRS/Recovery Period 5 Years - 57.0 - Distributive Trades & Services 5 …" at bounding box center [370, 144] width 190 height 13
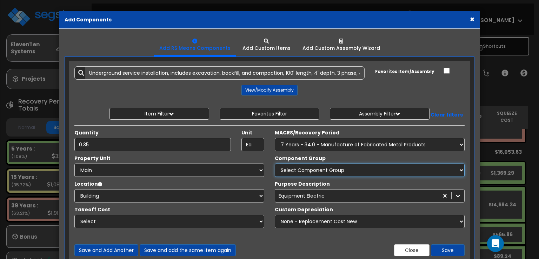
click at [298, 168] on select "Select Component Group 458.00 - FABRICATED METAL MANUFACTURING EQUIPMENT 458.01…" at bounding box center [370, 170] width 190 height 13
click at [313, 142] on select "Select MACRS/Recovery Period 5 Years - 57.0 - Distributive Trades & Services 5 …" at bounding box center [370, 144] width 190 height 13
select select "3667"
click at [275, 138] on select "Select MACRS/Recovery Period 5 Years - 57.0 - Distributive Trades & Services 5 …" at bounding box center [370, 144] width 190 height 13
click at [360, 168] on select "Select Component Group 286.00 - LAUNDRY ELECTRICAL 284.00 - LAUNDRY PLUMBING 31…" at bounding box center [370, 170] width 190 height 13
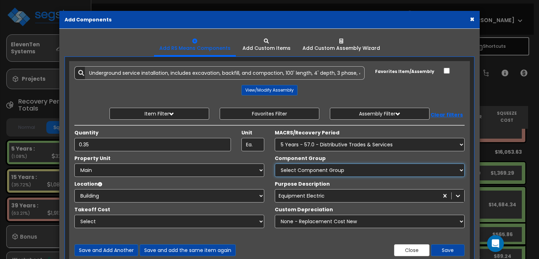
select select "67216"
click at [275, 164] on select "Select Component Group 286.00 - LAUNDRY ELECTRICAL 284.00 - LAUNDRY PLUMBING 31…" at bounding box center [370, 170] width 190 height 13
click at [453, 249] on button "Save" at bounding box center [448, 250] width 34 height 12
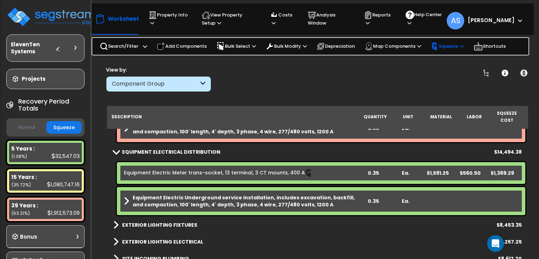
click at [464, 44] on icon at bounding box center [462, 46] width 4 height 5
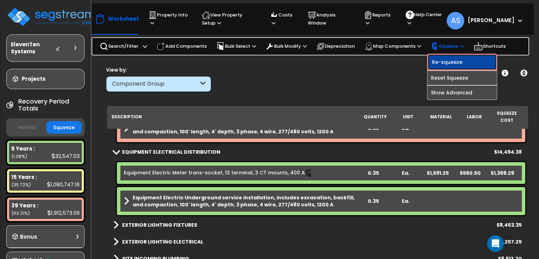
click at [452, 63] on link "Re-squeeze" at bounding box center [461, 62] width 69 height 16
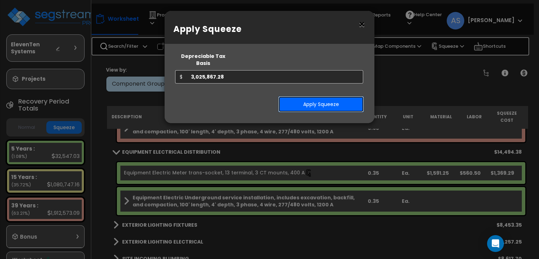
click at [326, 99] on button "Apply Squeeze" at bounding box center [321, 104] width 86 height 16
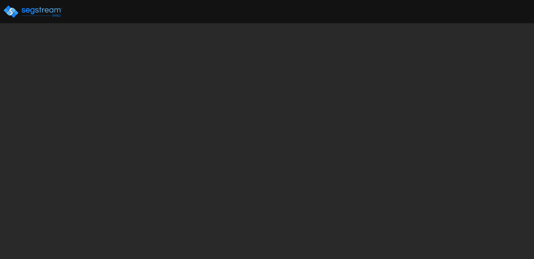
select select "2023"
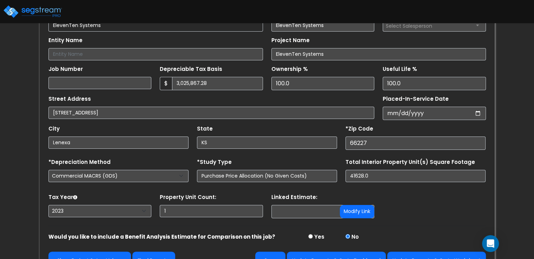
scroll to position [99, 0]
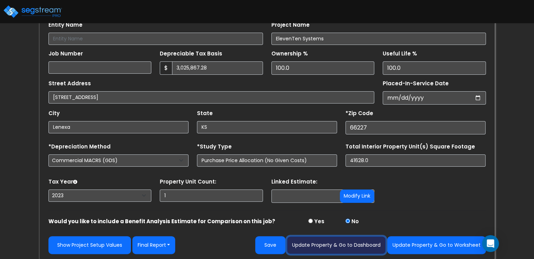
click at [319, 242] on button "Update Property & Go to Dashboard" at bounding box center [336, 245] width 99 height 18
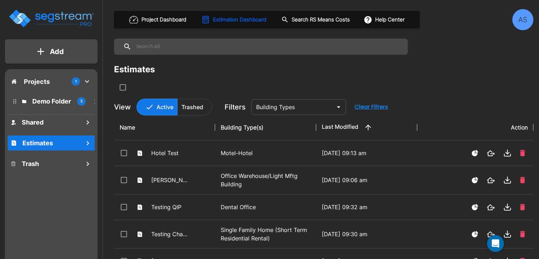
click at [280, 72] on div "Estimates" at bounding box center [323, 69] width 419 height 13
click at [342, 108] on icon "Open" at bounding box center [338, 107] width 8 height 8
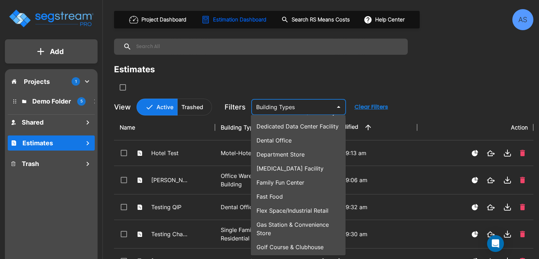
scroll to position [211, 0]
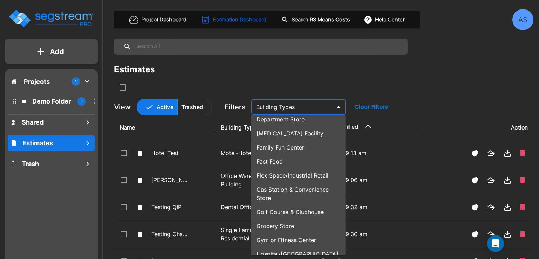
click at [291, 172] on li "Flex Space/Industrial Retail" at bounding box center [298, 175] width 95 height 14
type input "Flex Space/Industrial Retail"
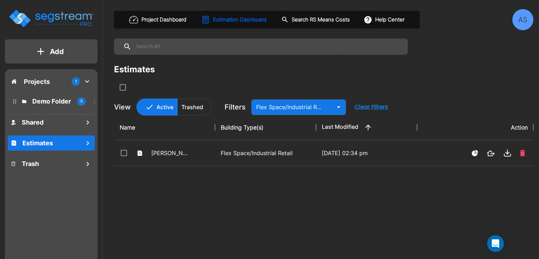
click at [32, 81] on p "Projects" at bounding box center [37, 81] width 26 height 9
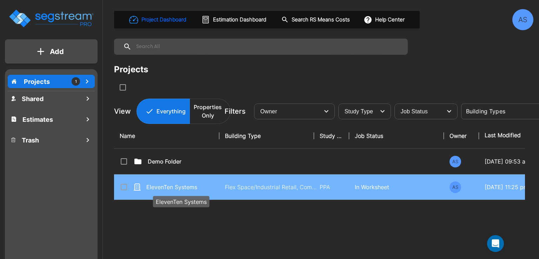
click at [180, 185] on p "ElevenTen Systems" at bounding box center [181, 187] width 70 height 8
checkbox input "true"
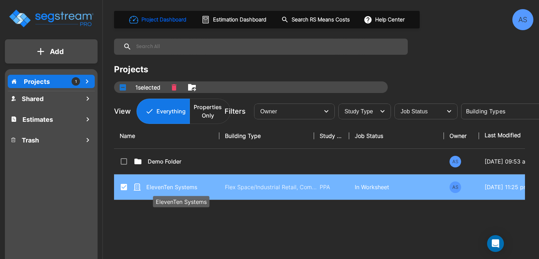
click at [180, 185] on p "ElevenTen Systems" at bounding box center [181, 187] width 70 height 8
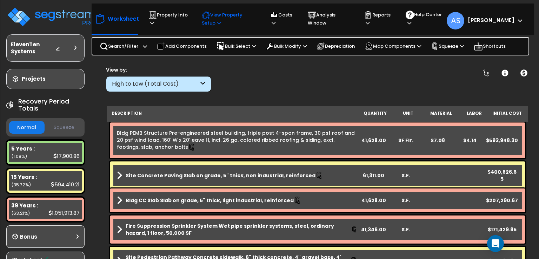
click at [188, 21] on p "View Property Setup" at bounding box center [168, 19] width 40 height 16
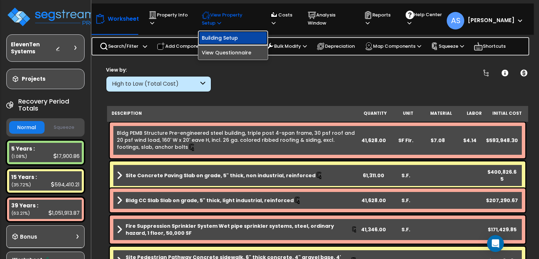
click at [220, 35] on link "Building Setup" at bounding box center [232, 38] width 69 height 14
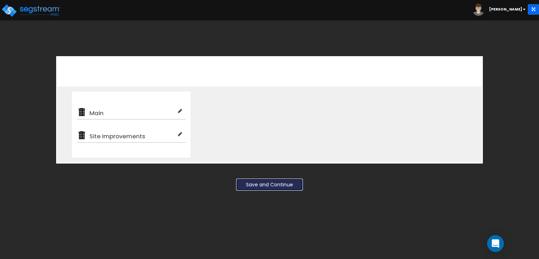
click at [261, 182] on button "Save and Continue" at bounding box center [269, 184] width 67 height 13
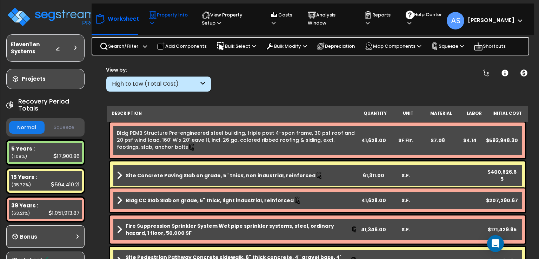
click at [168, 20] on p "Property Info" at bounding box center [168, 19] width 40 height 16
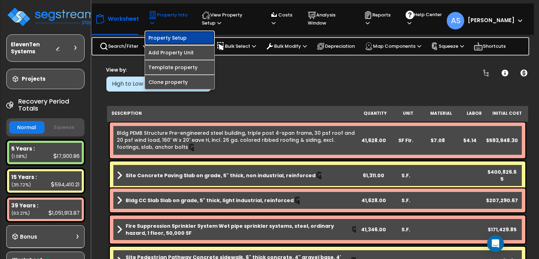
click at [168, 38] on link "Property Setup" at bounding box center [179, 38] width 69 height 14
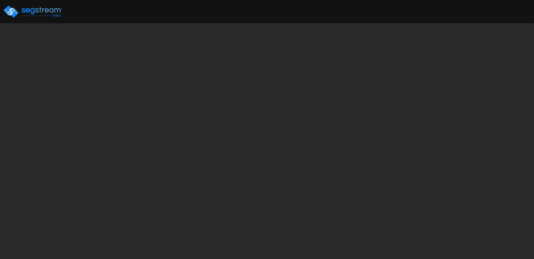
select select "2023"
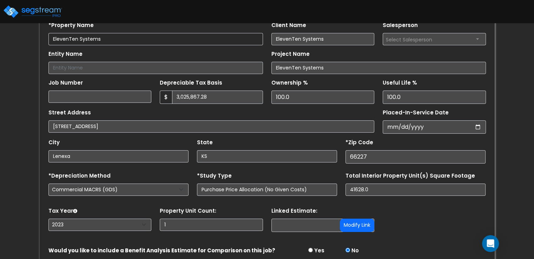
scroll to position [99, 0]
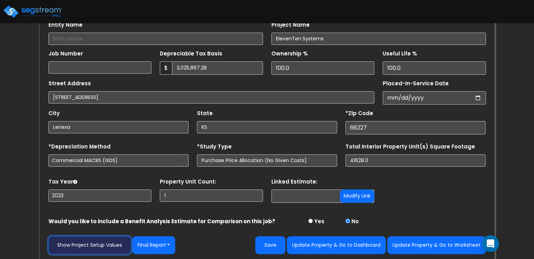
click at [118, 241] on link "Show Project Setup Values" at bounding box center [89, 245] width 82 height 18
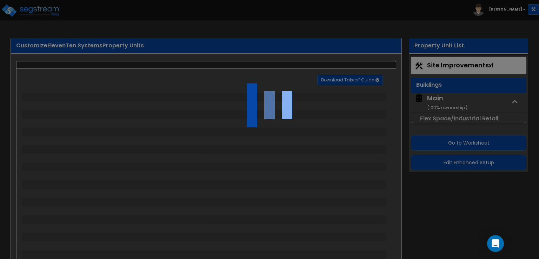
select select "2"
select select "1"
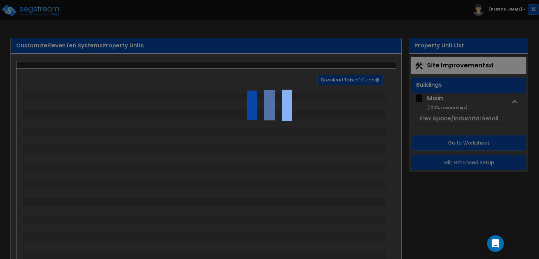
select select "1"
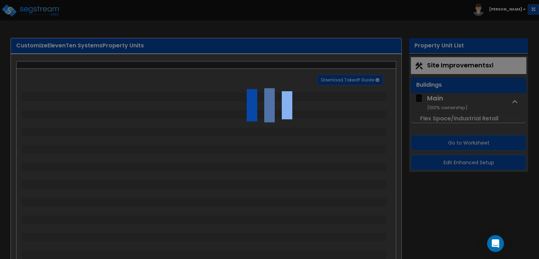
select select "1"
select select "3"
select select "1"
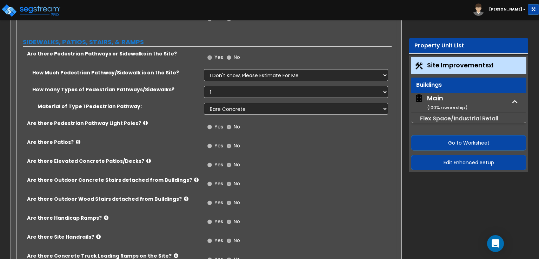
scroll to position [518, 0]
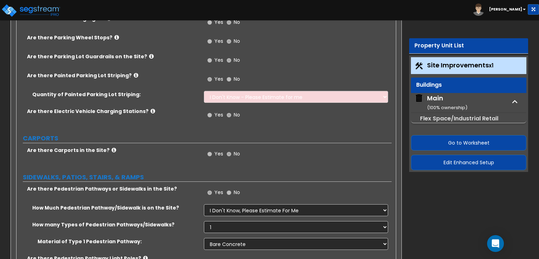
click at [442, 119] on small "Flex Space/Industrial Retail" at bounding box center [459, 118] width 78 height 8
click at [509, 102] on button "button" at bounding box center [515, 102] width 16 height 16
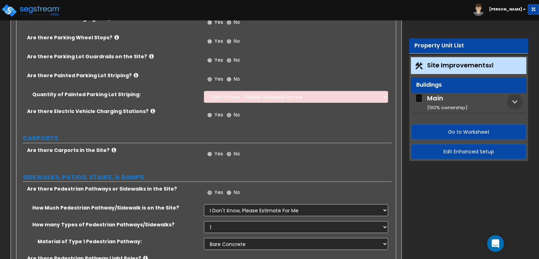
click at [509, 102] on button "button" at bounding box center [515, 102] width 16 height 16
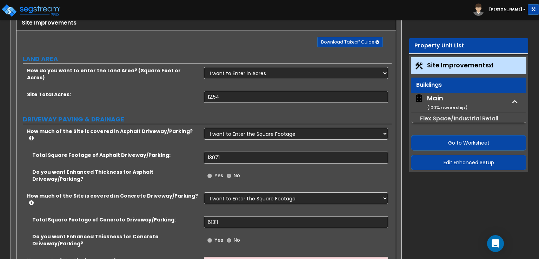
scroll to position [0, 0]
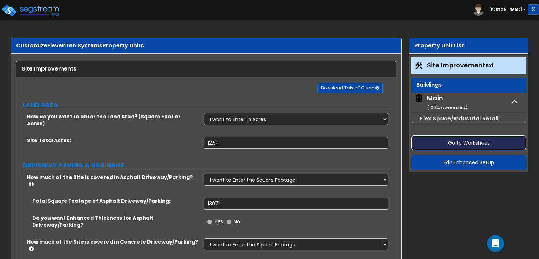
click at [450, 142] on button "Go to Worksheet" at bounding box center [468, 142] width 115 height 15
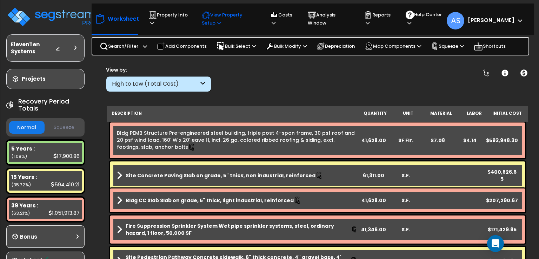
click at [188, 25] on p "View Property Setup" at bounding box center [168, 19] width 40 height 16
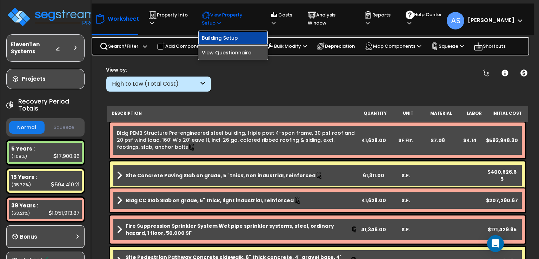
click at [214, 39] on link "Building Setup" at bounding box center [232, 38] width 69 height 14
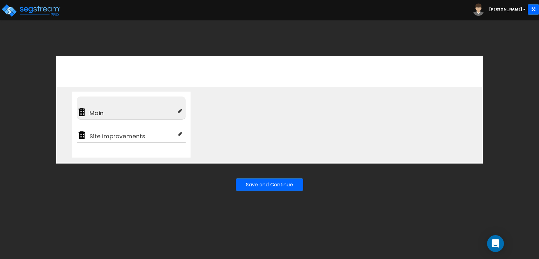
click at [178, 110] on icon at bounding box center [180, 110] width 4 height 5
type input "Main"
type input "Flex Space/Industrial Retail"
checkbox input "true"
type input "100"
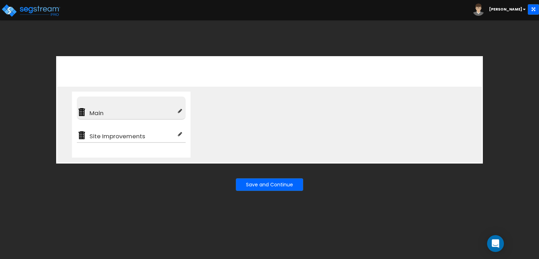
type input "100"
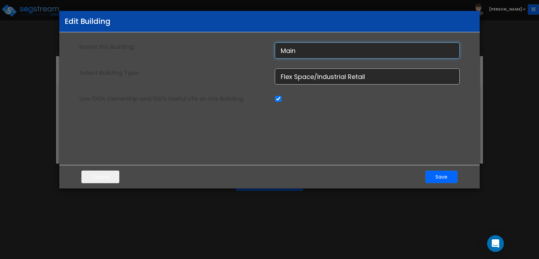
click at [305, 46] on input "Main" at bounding box center [367, 50] width 185 height 16
click at [104, 173] on button "Cancel" at bounding box center [100, 177] width 38 height 13
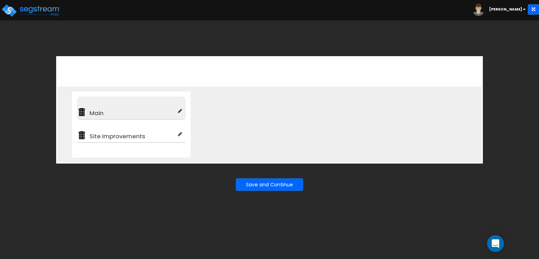
click at [181, 111] on icon at bounding box center [180, 110] width 4 height 5
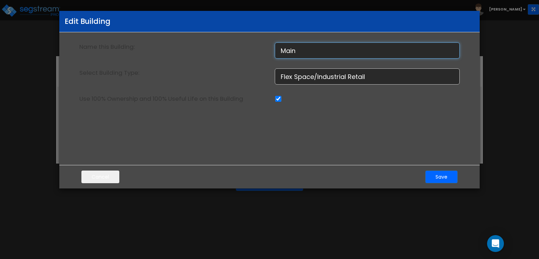
click at [284, 52] on input "Main" at bounding box center [367, 50] width 185 height 16
click at [309, 45] on input "Main" at bounding box center [367, 50] width 185 height 16
type input "Main2"
click at [95, 177] on button "Cancel" at bounding box center [100, 177] width 38 height 13
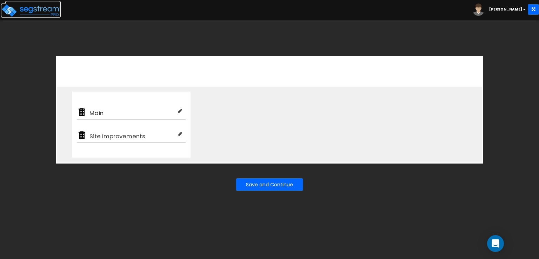
click at [38, 7] on img at bounding box center [31, 11] width 60 height 14
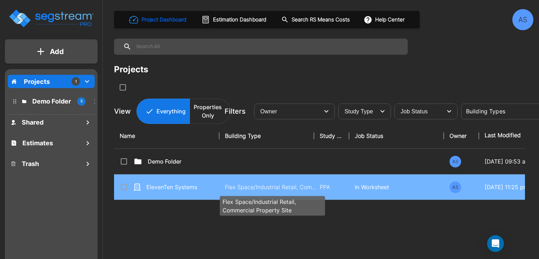
click at [238, 188] on p "Flex Space/Industrial Retail, Commercial Property Site" at bounding box center [272, 187] width 95 height 8
checkbox input "true"
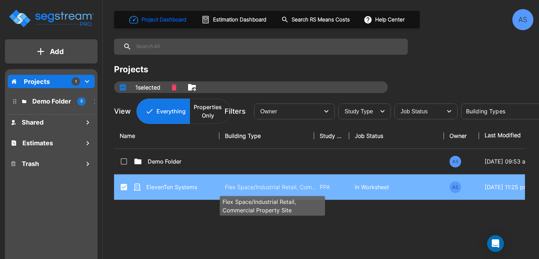
click at [238, 188] on p "Flex Space/Industrial Retail, Commercial Property Site" at bounding box center [272, 187] width 95 height 8
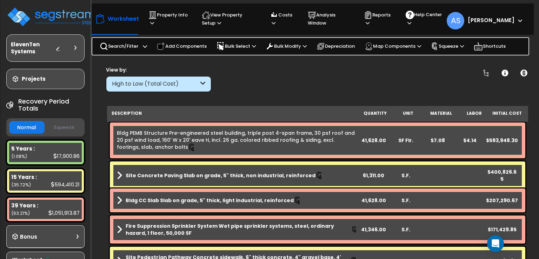
click at [507, 23] on b "[PERSON_NAME]" at bounding box center [491, 19] width 47 height 7
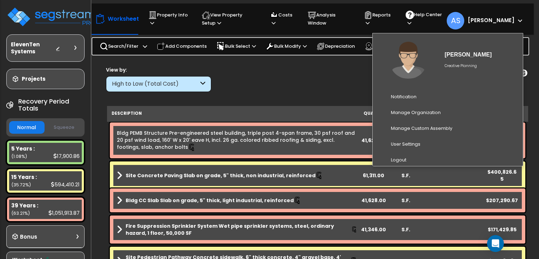
click at [506, 23] on b "[PERSON_NAME]" at bounding box center [491, 19] width 47 height 7
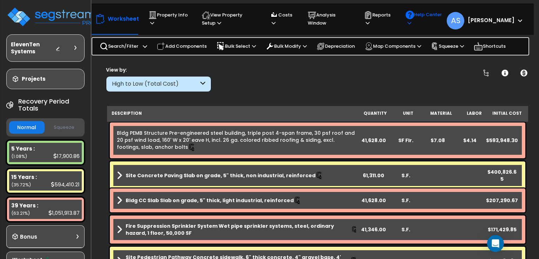
click at [411, 21] on icon at bounding box center [409, 23] width 4 height 5
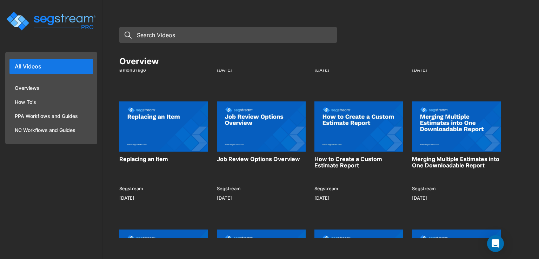
scroll to position [75, 0]
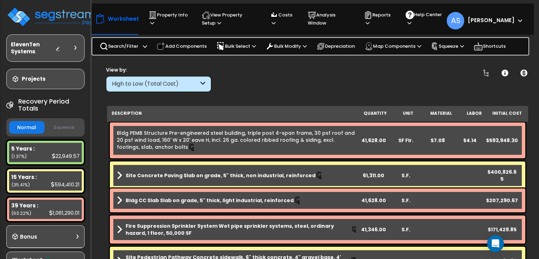
click at [58, 127] on button "Squeeze" at bounding box center [63, 127] width 35 height 12
